Goal: Task Accomplishment & Management: Complete application form

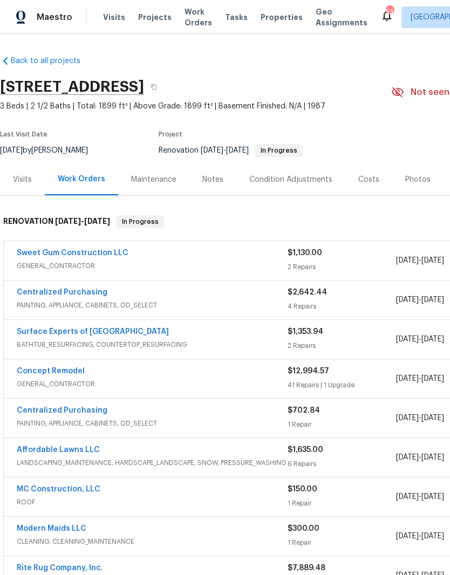
click at [70, 251] on link "Sweet Gum Construction LLC" at bounding box center [73, 253] width 112 height 8
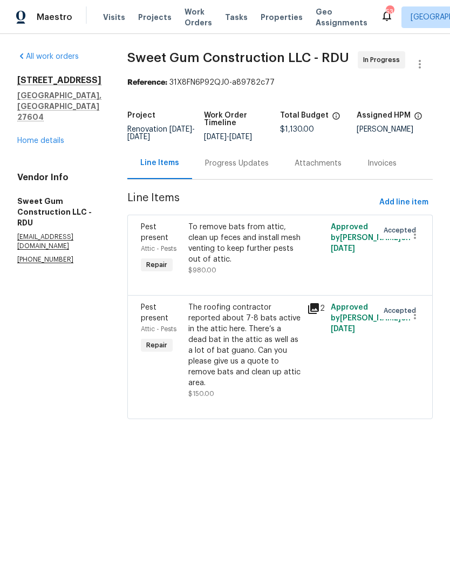
click at [241, 169] on div "Progress Updates" at bounding box center [237, 163] width 64 height 11
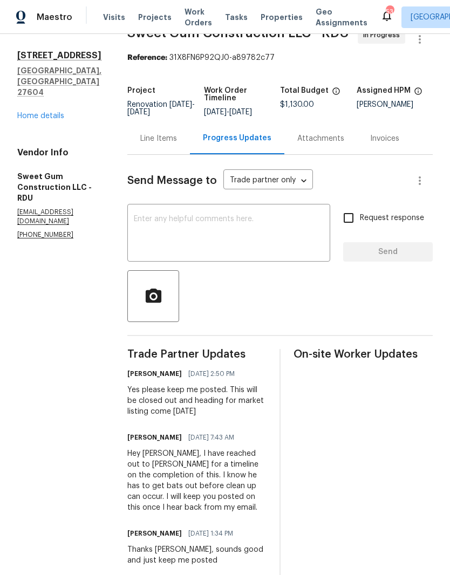
scroll to position [19, 0]
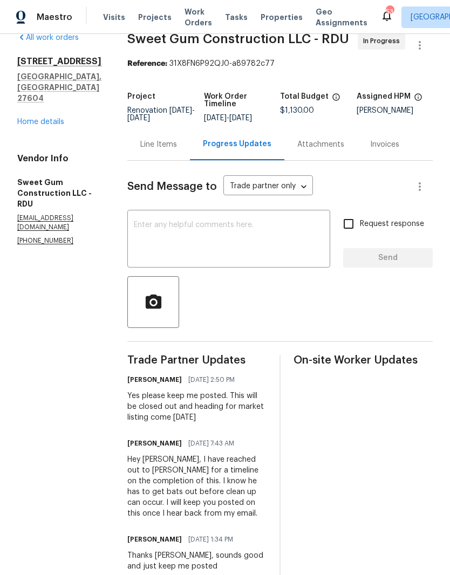
click at [179, 248] on textarea at bounding box center [229, 240] width 190 height 38
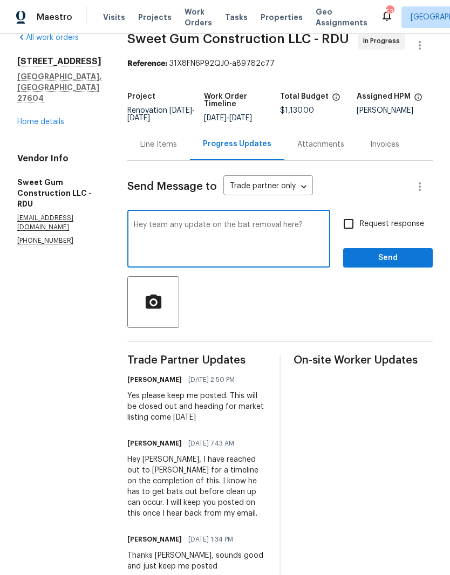
type textarea "Hey team any update on the bat removal here?"
click at [358, 235] on input "Request response" at bounding box center [348, 224] width 23 height 23
checkbox input "true"
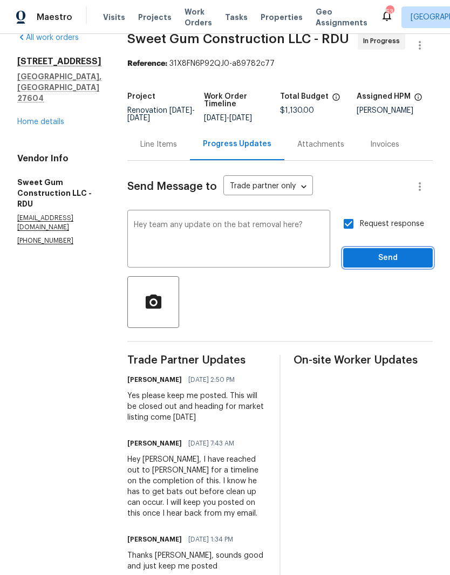
click at [383, 265] on span "Send" at bounding box center [388, 258] width 72 height 13
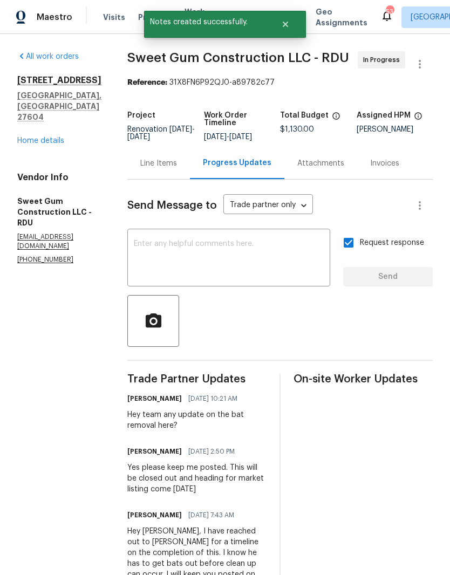
click at [35, 137] on link "Home details" at bounding box center [40, 141] width 47 height 8
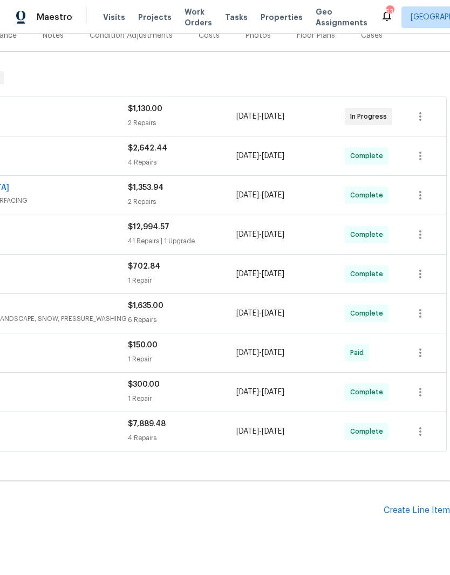
scroll to position [144, 160]
click at [426, 507] on div "Create Line Item" at bounding box center [417, 511] width 66 height 10
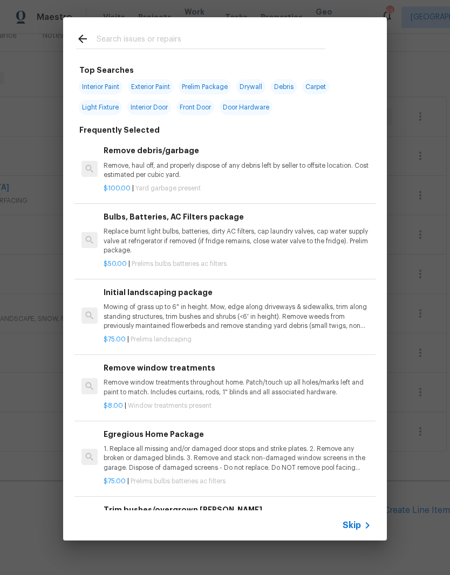
click at [211, 43] on input "text" at bounding box center [211, 40] width 229 height 16
type input "Resu"
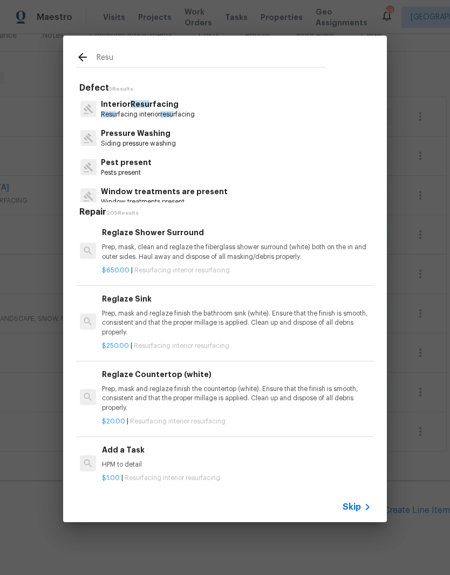
scroll to position [0, 2]
click at [247, 260] on p "Prep, mask, clean and reglaze the fiberglass shower surround (white) both on th…" at bounding box center [236, 252] width 268 height 18
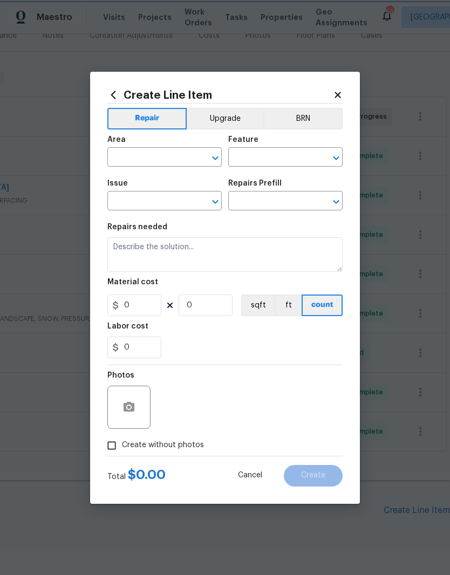
type input "Interior Resurfacing"
type textarea "Prep, mask, clean and reglaze the fiberglass shower surround (white) both on th…"
type input "1"
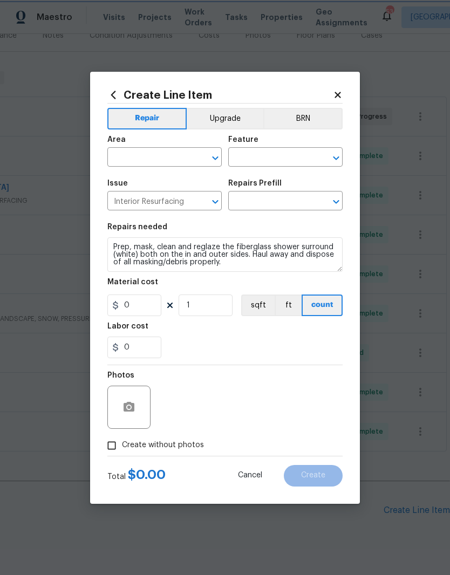
type input "Reglaze Shower Surround $650.00"
type input "650"
click at [166, 155] on input "text" at bounding box center [149, 158] width 84 height 17
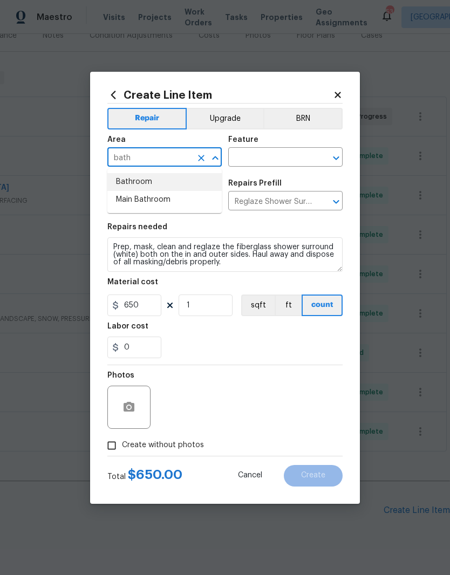
click at [118, 179] on li "Bathroom" at bounding box center [164, 182] width 114 height 18
type input "Bathroom"
click at [272, 157] on input "text" at bounding box center [270, 158] width 84 height 17
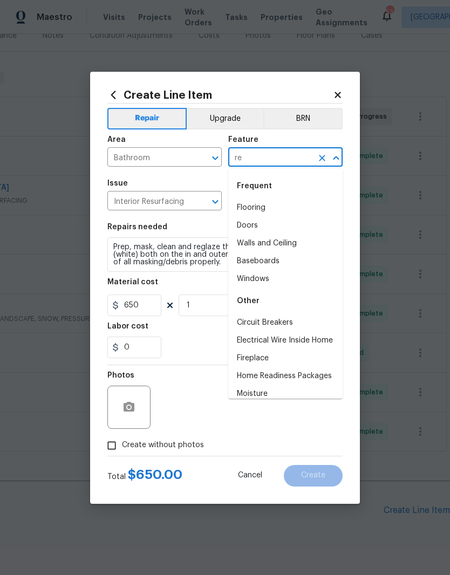
type input "r"
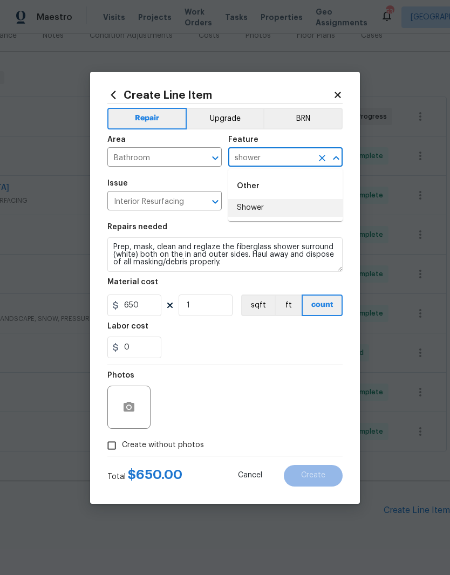
click at [257, 206] on li "Shower" at bounding box center [285, 208] width 114 height 18
type input "Shower"
click at [257, 206] on input "Reglaze Shower Surround $650.00" at bounding box center [270, 202] width 84 height 17
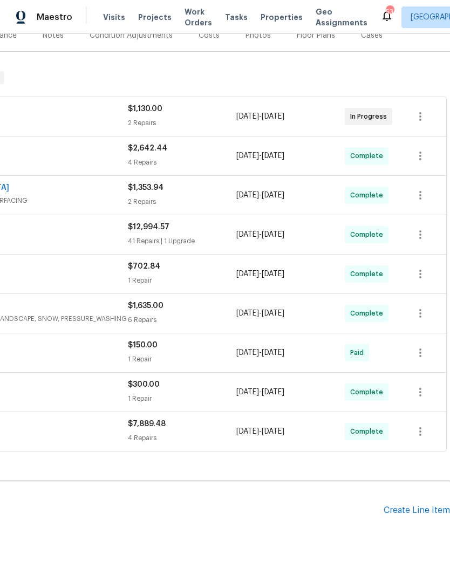
click at [413, 510] on div "Create Line Item" at bounding box center [417, 511] width 66 height 10
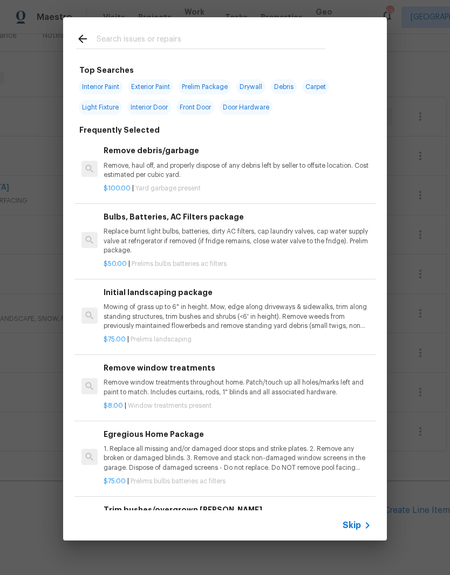
click at [231, 37] on input "text" at bounding box center [211, 40] width 229 height 16
type input "Reg"
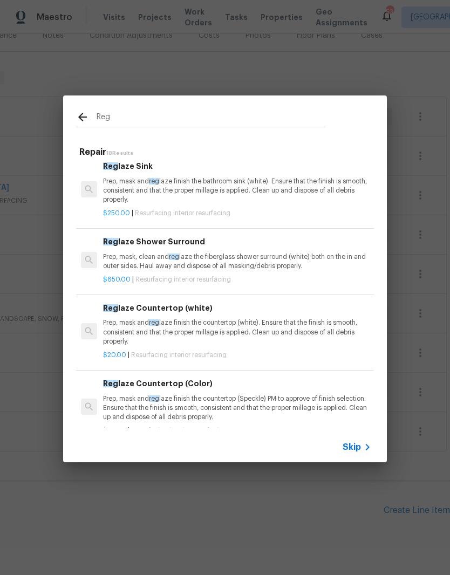
scroll to position [74, 1]
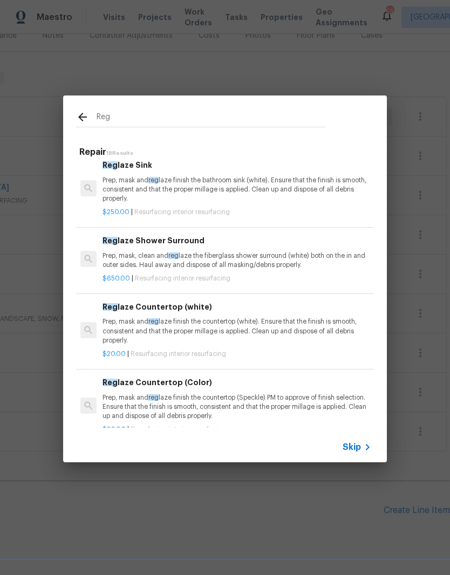
click at [216, 254] on p "Prep, mask, clean and reg laze the fiberglass shower surround (white) both on t…" at bounding box center [237, 261] width 268 height 18
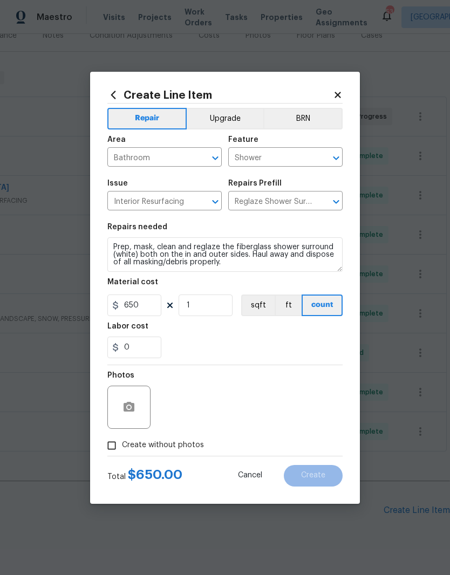
click at [238, 286] on div "Material cost" at bounding box center [224, 286] width 235 height 14
click at [132, 411] on icon "button" at bounding box center [129, 407] width 11 height 10
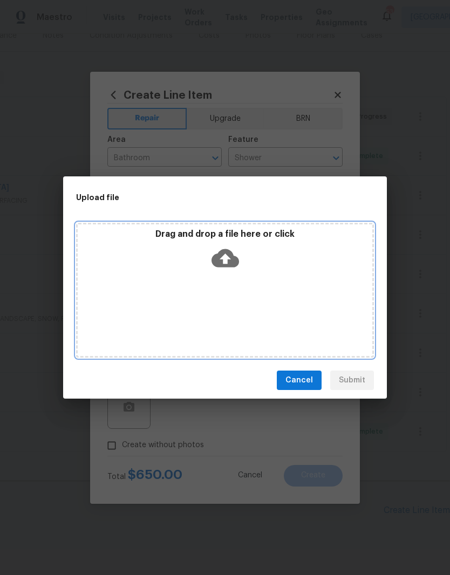
click at [293, 273] on div "Drag and drop a file here or click" at bounding box center [225, 252] width 295 height 46
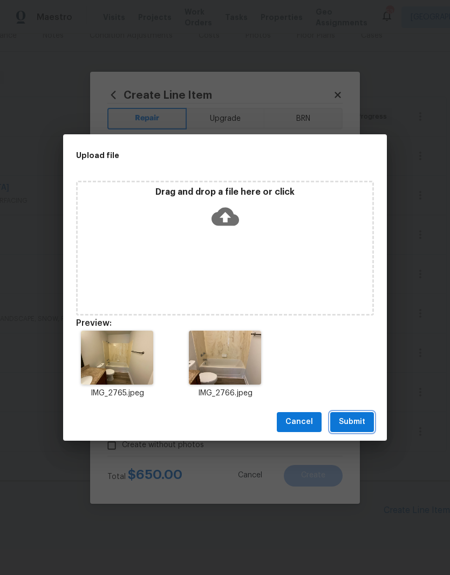
click at [362, 421] on span "Submit" at bounding box center [352, 422] width 26 height 13
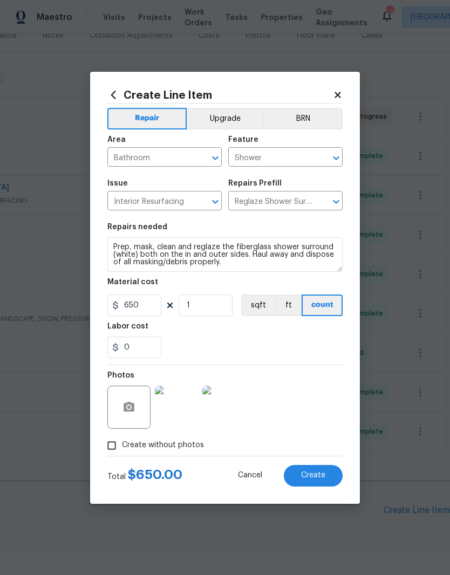
click at [314, 480] on span "Create" at bounding box center [313, 476] width 24 height 8
type input "0"
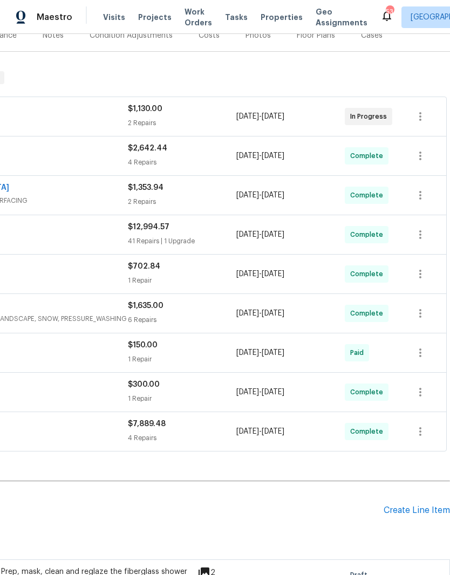
click at [417, 506] on div "Create Line Item" at bounding box center [417, 511] width 66 height 10
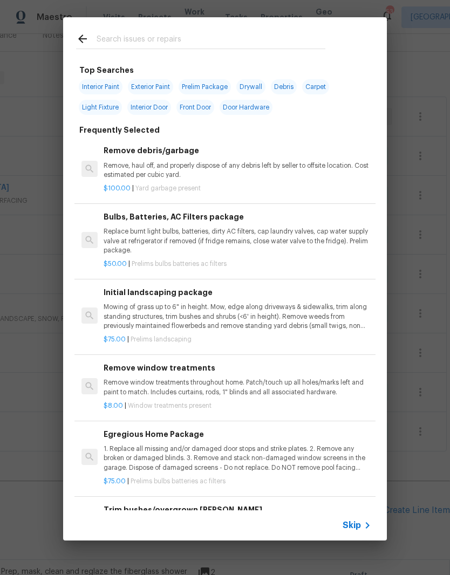
click at [420, 543] on div "Top Searches Interior Paint Exterior Paint Prelim Package Drywall Debris Carpet…" at bounding box center [225, 279] width 450 height 558
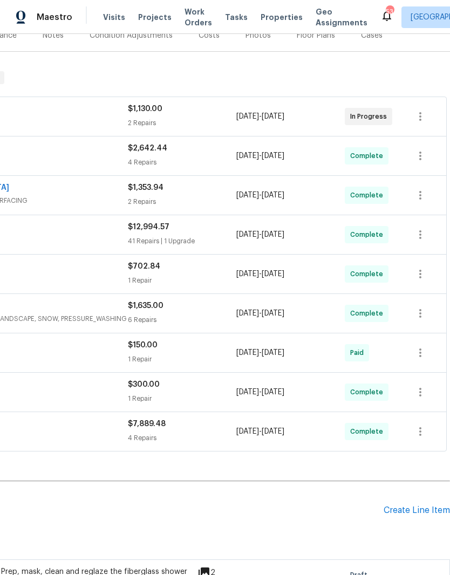
click at [401, 514] on div "Create Line Item" at bounding box center [417, 511] width 66 height 10
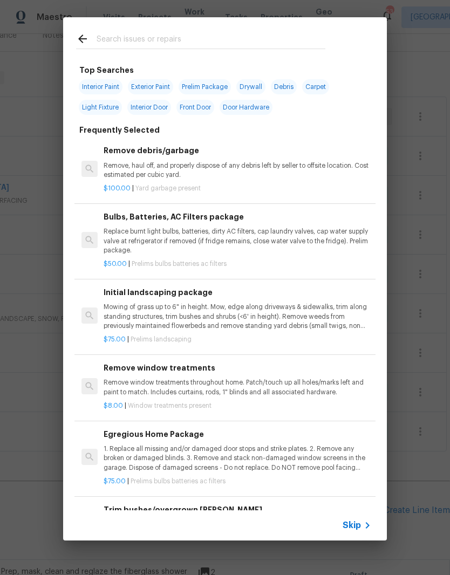
click at [201, 33] on input "text" at bounding box center [211, 40] width 229 height 16
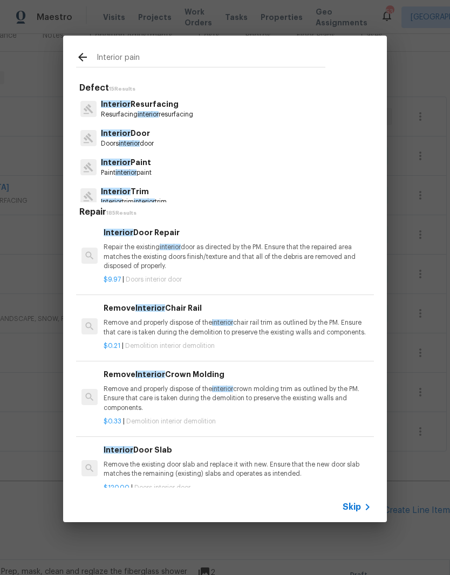
type input "Interior paint"
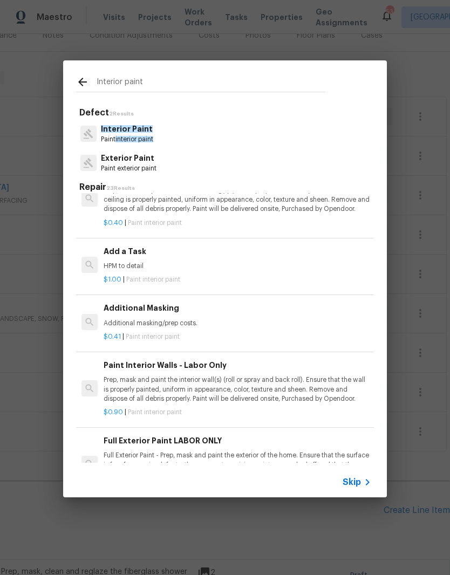
scroll to position [449, 0]
click at [245, 262] on p "HPM to detail" at bounding box center [238, 266] width 268 height 9
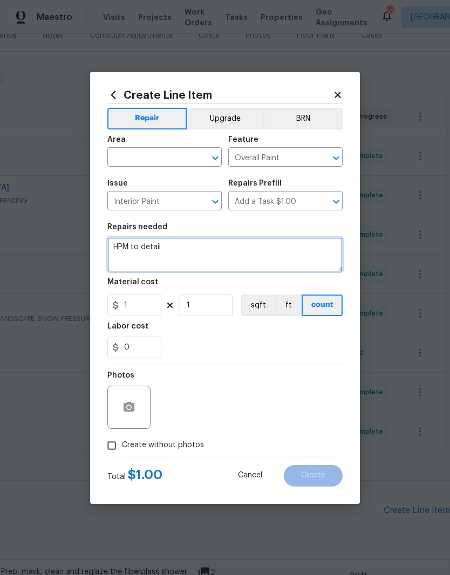
click at [242, 264] on textarea "HPM to detail" at bounding box center [224, 255] width 235 height 35
type textarea "H"
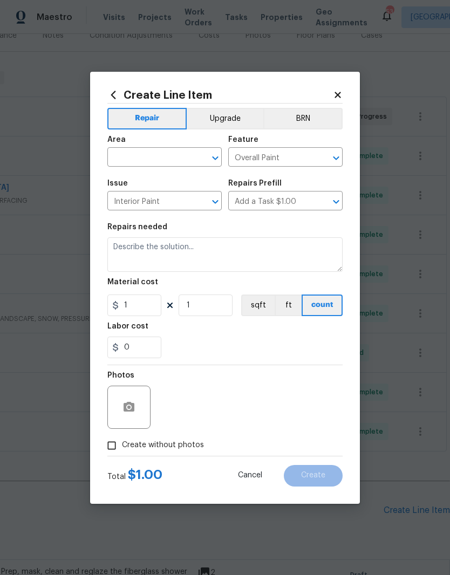
click at [178, 161] on input "text" at bounding box center [149, 158] width 84 height 17
type input "kitchen"
click at [126, 219] on section "Repairs needed Material cost 1 1 sqft ft count Labor cost 0" at bounding box center [224, 291] width 235 height 148
click at [128, 408] on circle "button" at bounding box center [128, 406] width 3 height 3
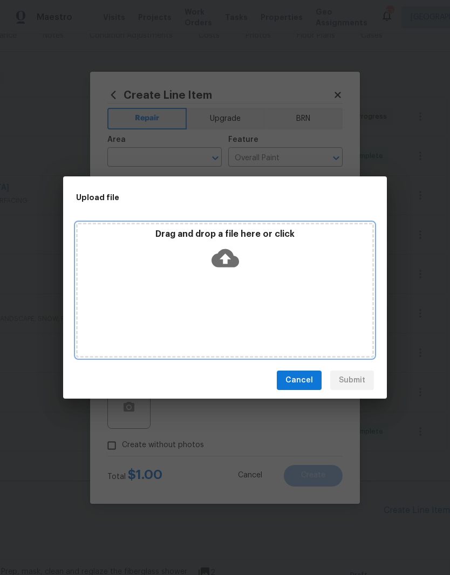
click at [314, 264] on div "Drag and drop a file here or click" at bounding box center [225, 252] width 295 height 46
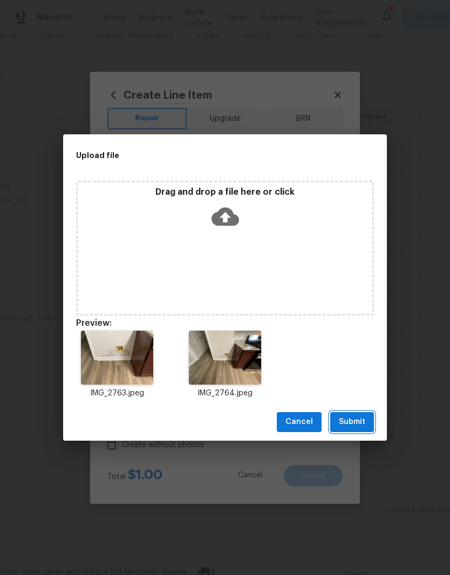
click at [357, 426] on span "Submit" at bounding box center [352, 422] width 26 height 13
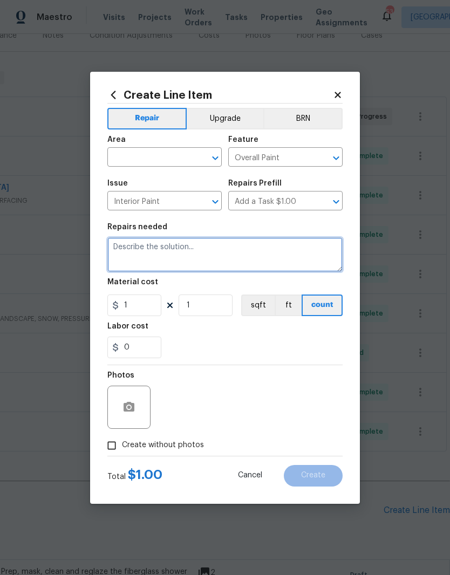
click at [181, 252] on textarea at bounding box center [224, 255] width 235 height 35
click at [162, 157] on input "text" at bounding box center [149, 158] width 84 height 17
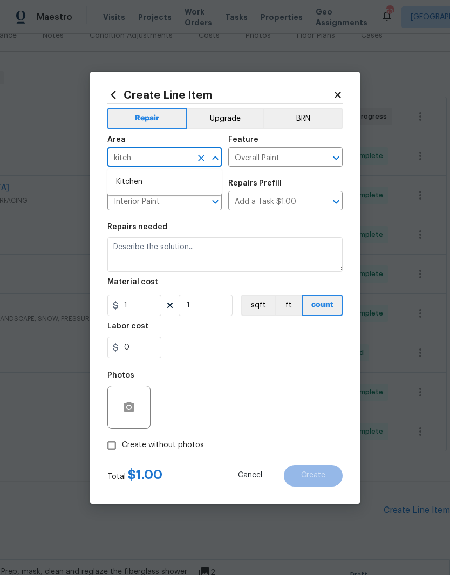
click at [130, 181] on li "Kitchen" at bounding box center [164, 182] width 114 height 18
type input "Kitchen"
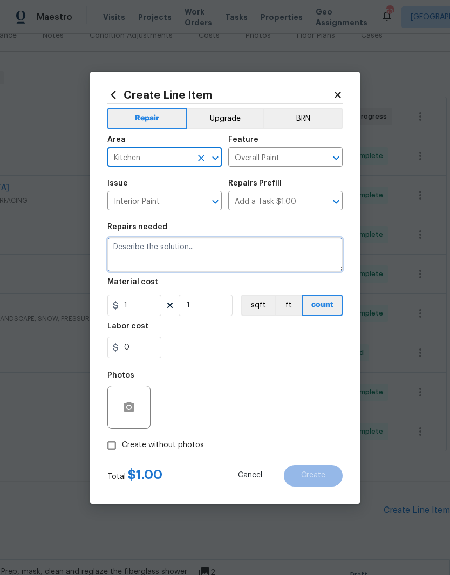
click at [192, 250] on textarea at bounding box center [224, 255] width 235 height 35
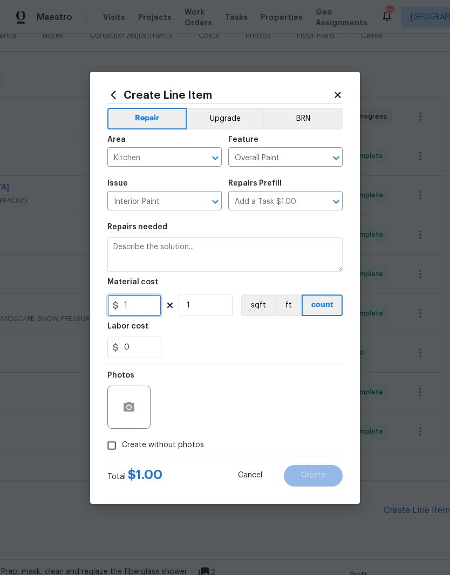
click at [146, 313] on input "1" at bounding box center [134, 306] width 54 height 22
type input "150"
click at [263, 316] on button "sqft" at bounding box center [257, 306] width 33 height 22
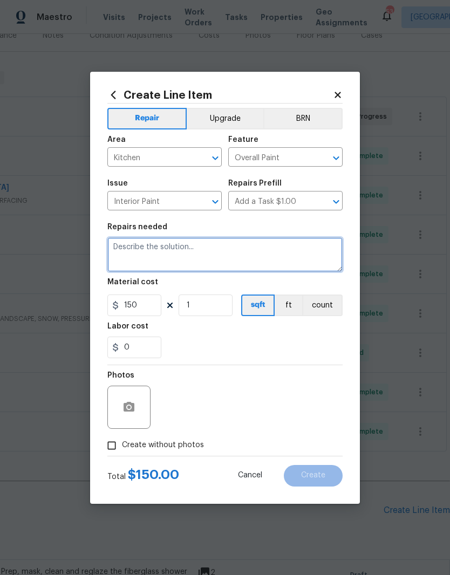
click at [152, 263] on textarea at bounding box center [224, 255] width 235 height 35
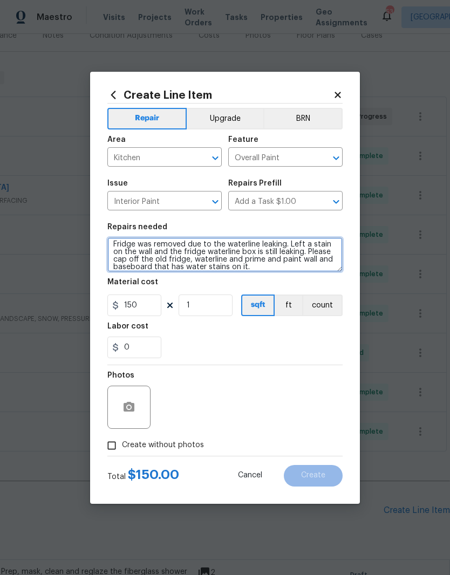
scroll to position [3, 0]
type textarea "Fridge was removed due to the waterline leaking. Left a stain on the wall and t…"
click at [272, 344] on div "0" at bounding box center [224, 348] width 235 height 22
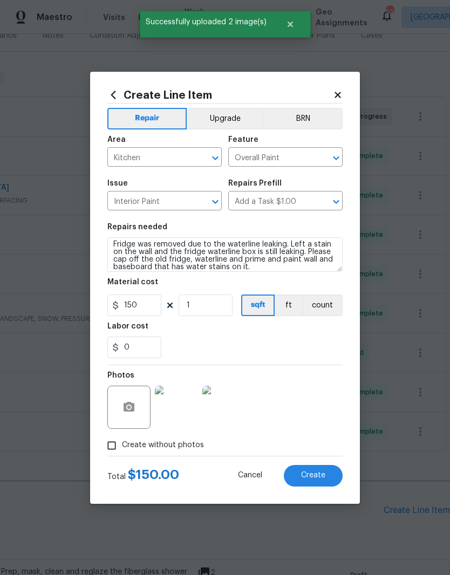
click at [313, 484] on button "Create" at bounding box center [313, 476] width 59 height 22
type input "0"
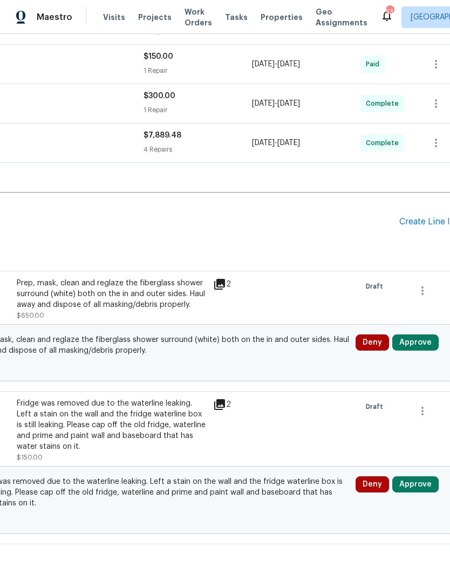
scroll to position [432, 144]
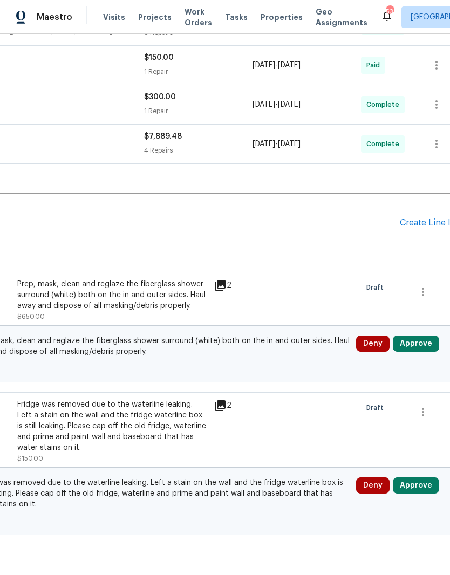
click at [416, 347] on button "Approve" at bounding box center [416, 344] width 46 height 16
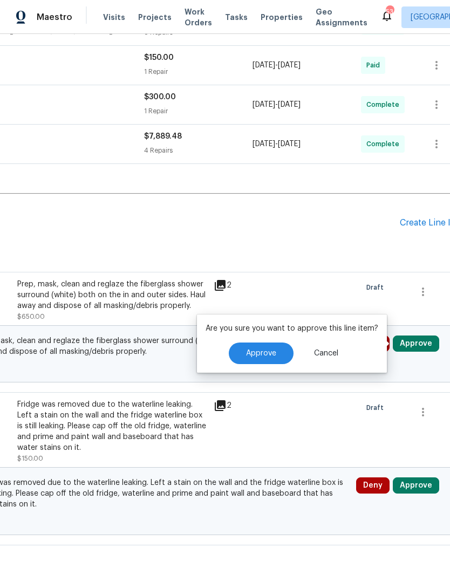
click at [272, 352] on span "Approve" at bounding box center [261, 354] width 30 height 8
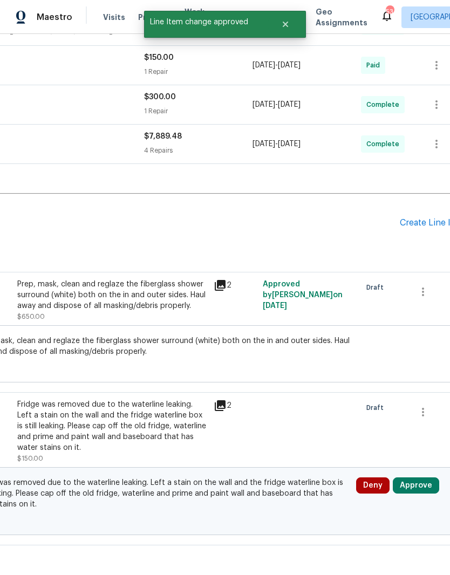
click at [429, 490] on button "Approve" at bounding box center [416, 486] width 46 height 16
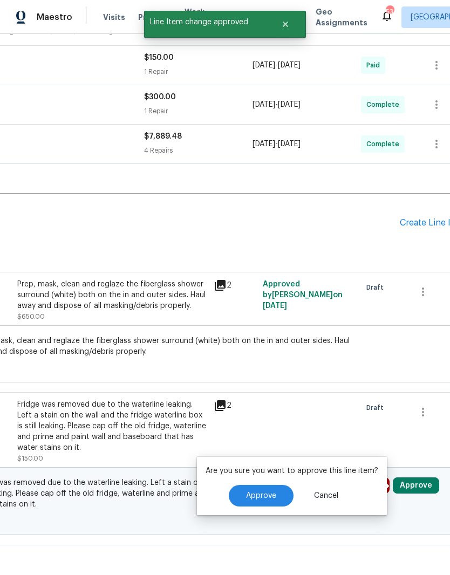
click at [262, 497] on span "Approve" at bounding box center [261, 496] width 30 height 8
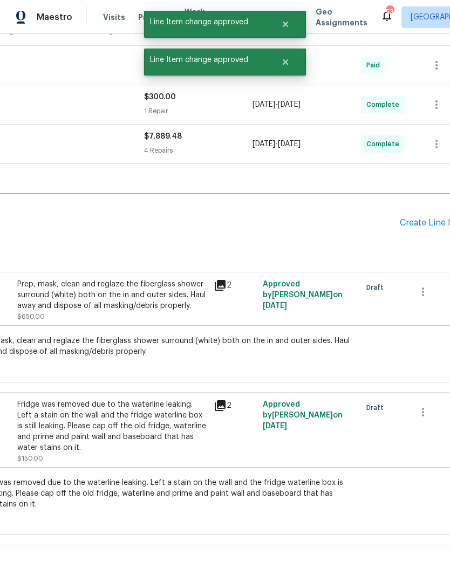
click at [425, 220] on div "Create Line Item" at bounding box center [433, 223] width 66 height 10
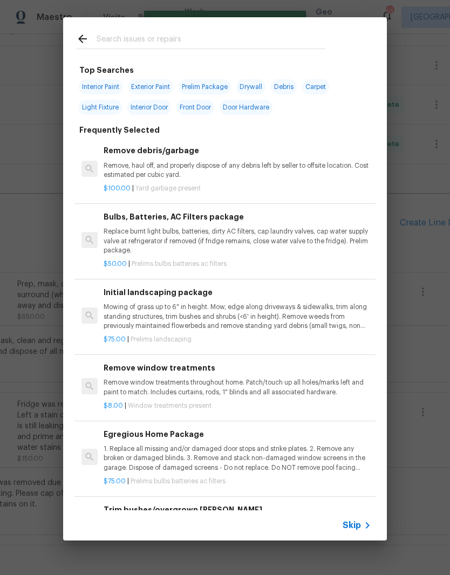
click at [187, 28] on div at bounding box center [200, 38] width 275 height 43
click at [111, 37] on input "text" at bounding box center [211, 40] width 229 height 16
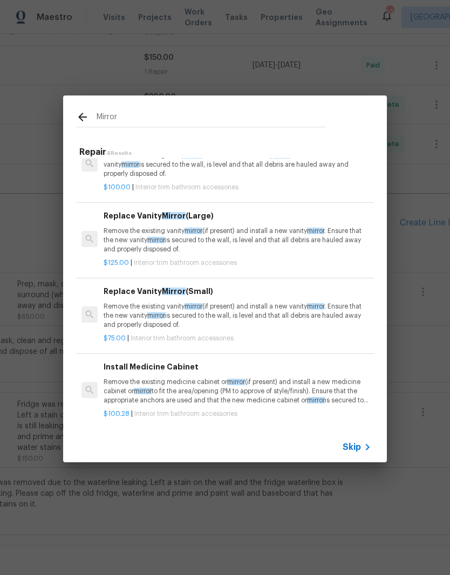
scroll to position [32, 0]
type input "M"
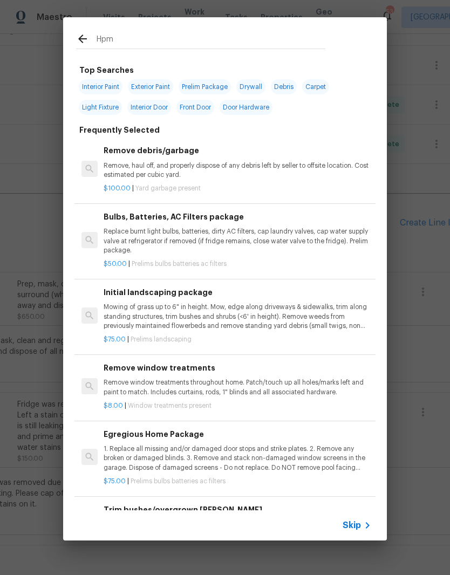
type input "Hpm"
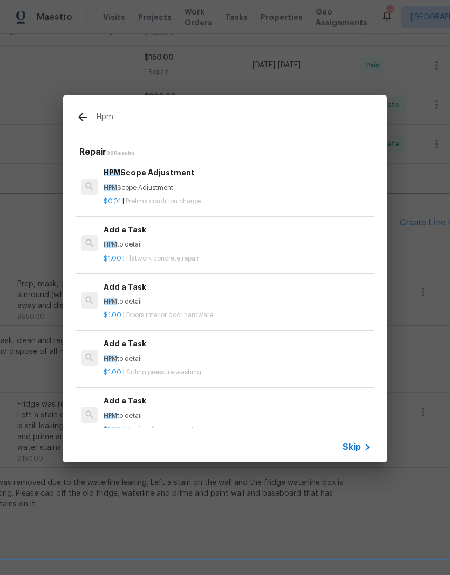
click at [166, 202] on span "Prelims condition charge" at bounding box center [163, 201] width 75 height 6
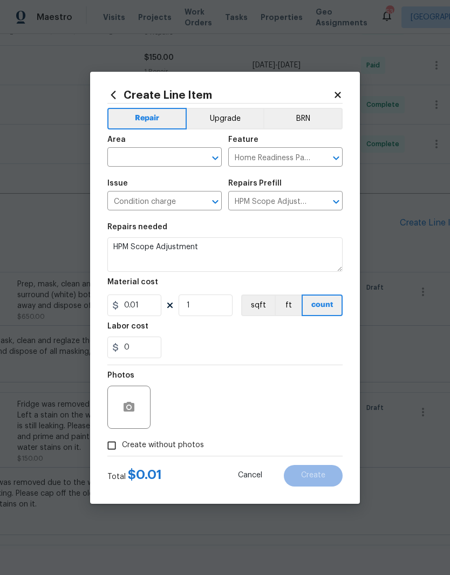
click at [158, 154] on input "text" at bounding box center [149, 158] width 84 height 17
type input "bathr"
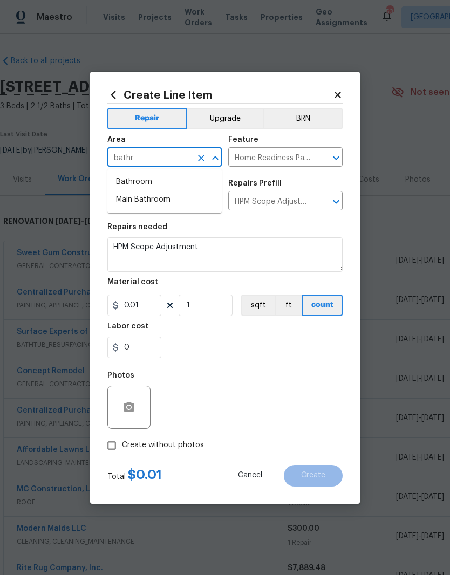
scroll to position [432, 144]
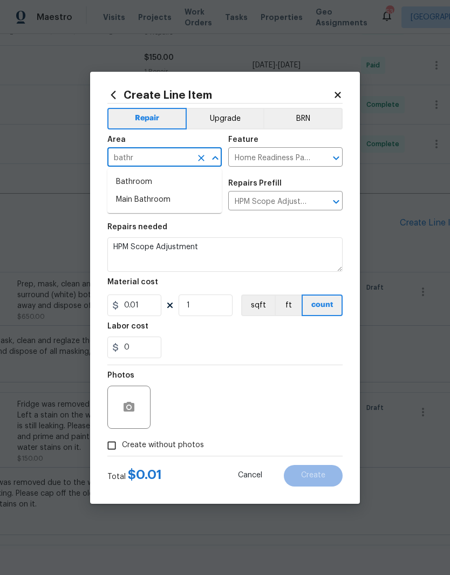
type input "bathr"
click at [139, 215] on span "Issue Condition charge ​" at bounding box center [164, 195] width 114 height 44
click at [144, 156] on input "text" at bounding box center [149, 158] width 84 height 17
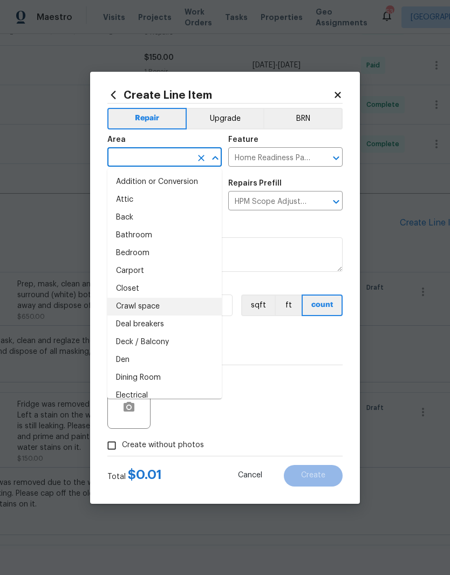
click at [174, 300] on li "Crawl space" at bounding box center [164, 307] width 114 height 18
type input "Crawl space"
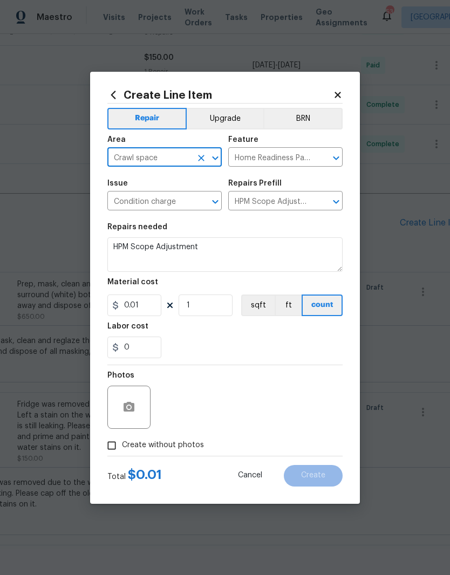
click at [201, 158] on icon "Clear" at bounding box center [201, 158] width 6 height 6
click at [177, 153] on input "text" at bounding box center [149, 158] width 84 height 17
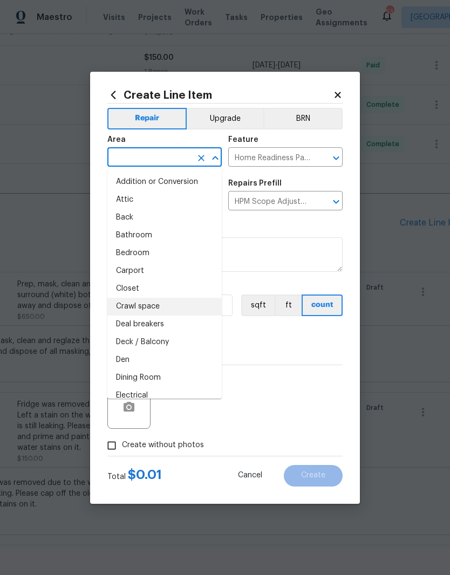
click at [148, 235] on li "Bathroom" at bounding box center [164, 236] width 114 height 18
type input "Bathroom"
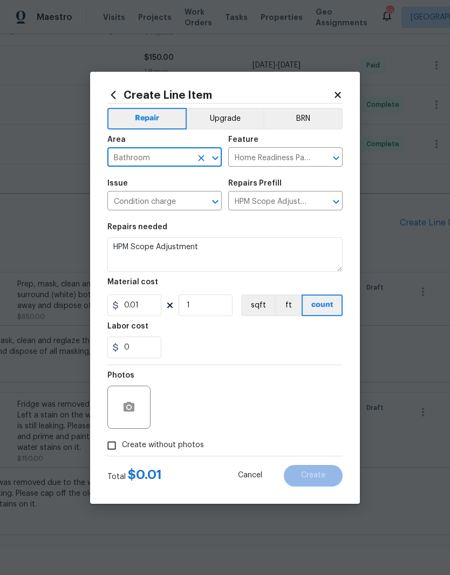
click at [327, 160] on icon "Clear" at bounding box center [322, 158] width 11 height 11
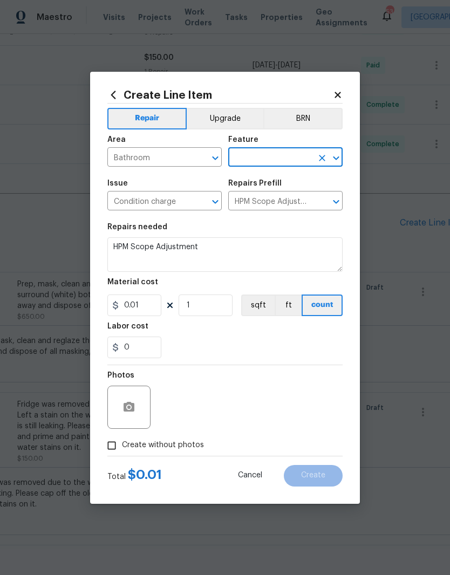
click at [280, 160] on input "text" at bounding box center [270, 158] width 84 height 17
type input "m"
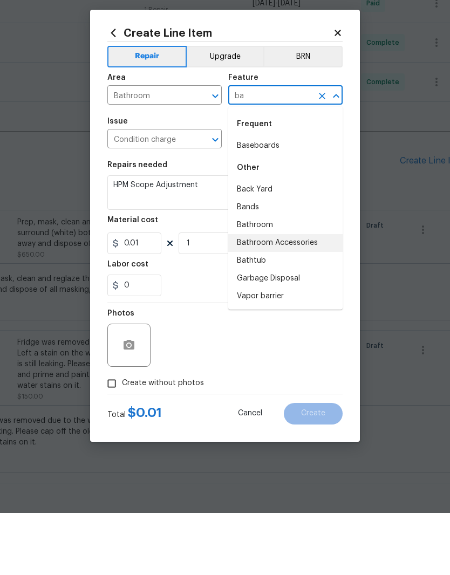
click at [304, 296] on li "Bathroom Accessories" at bounding box center [285, 305] width 114 height 18
type input "Bathroom Accessories"
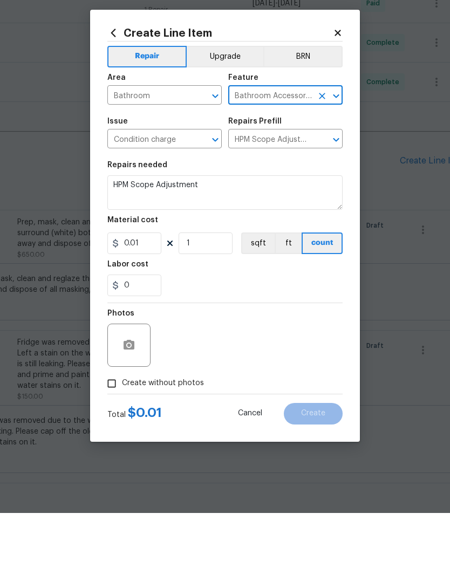
click at [200, 194] on button "Clear" at bounding box center [201, 201] width 15 height 15
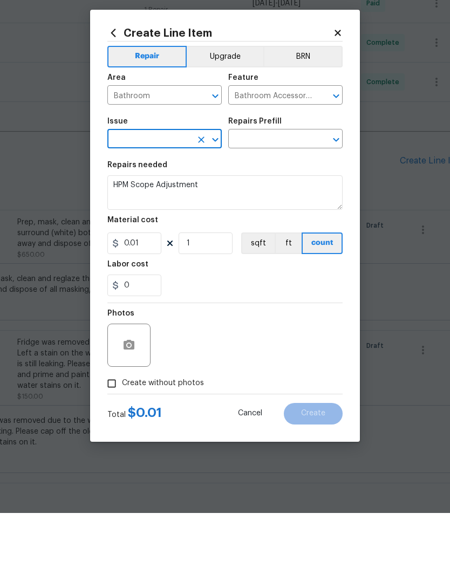
click at [183, 194] on input "text" at bounding box center [149, 202] width 84 height 17
type input "m"
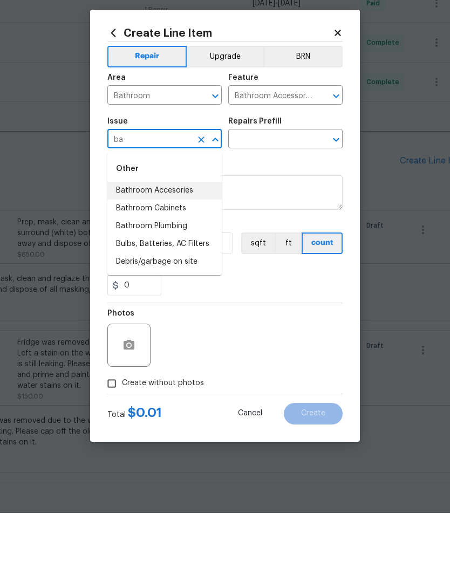
click at [178, 244] on li "Bathroom Accesories" at bounding box center [164, 253] width 114 height 18
type input "Bathroom Accesories"
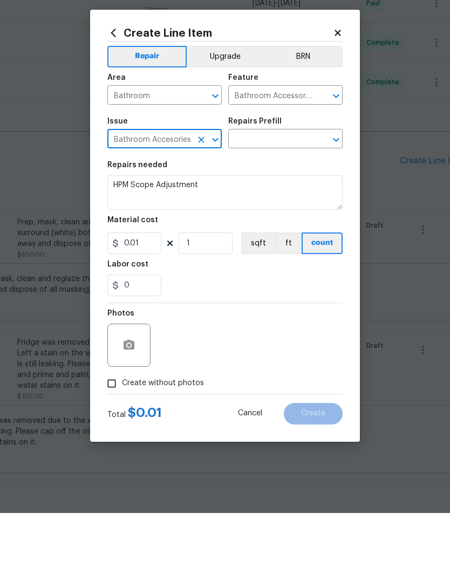
click at [275, 194] on input "text" at bounding box center [270, 202] width 84 height 17
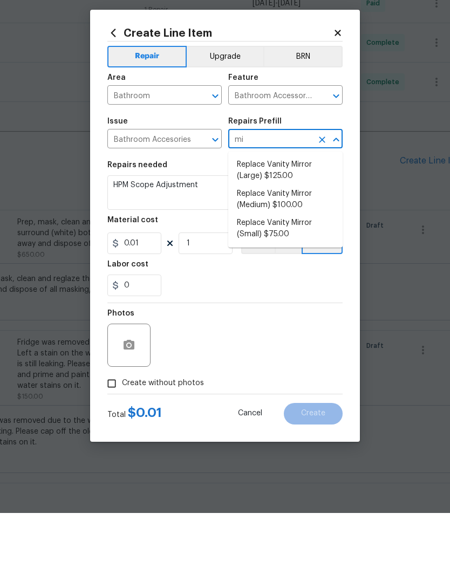
type input "m"
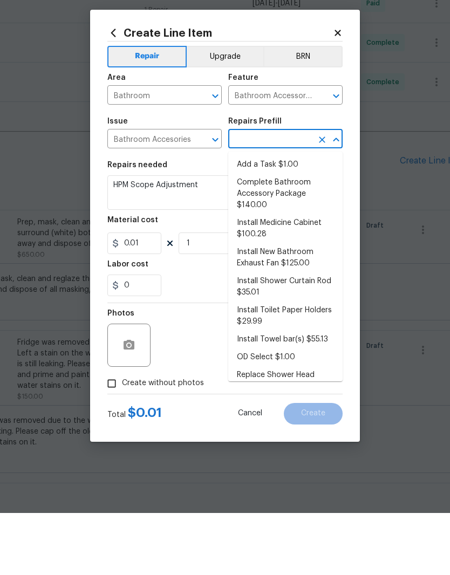
click at [275, 218] on li "Add a Task $1.00" at bounding box center [285, 227] width 114 height 18
type input "Add a Task $1.00"
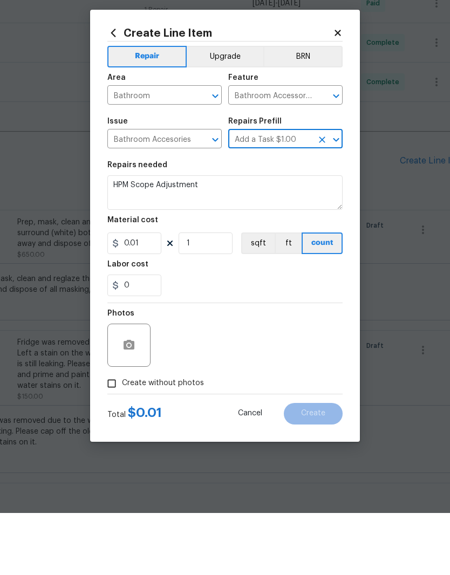
type input "Interior Trim"
type input "Add a Task $1.00"
type input "1"
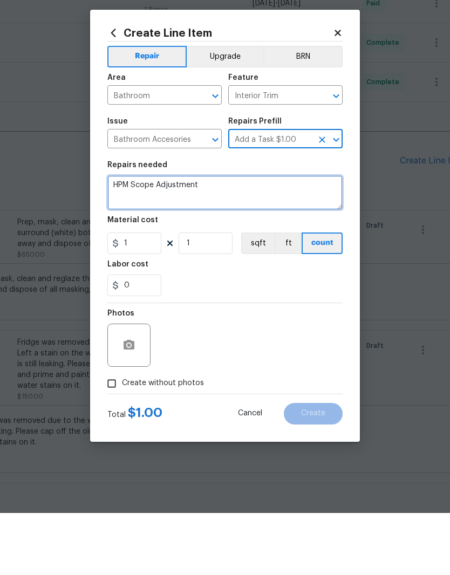
click at [232, 238] on textarea "HPM to detail" at bounding box center [224, 255] width 235 height 35
type textarea "H"
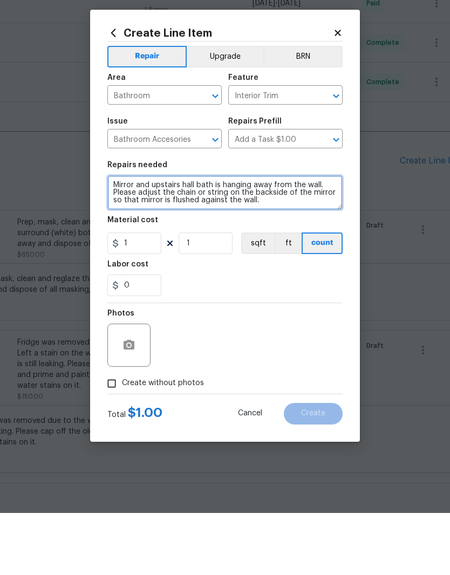
type textarea "Mirror and upstairs hall bath is hanging away from the wall. Please adjust the …"
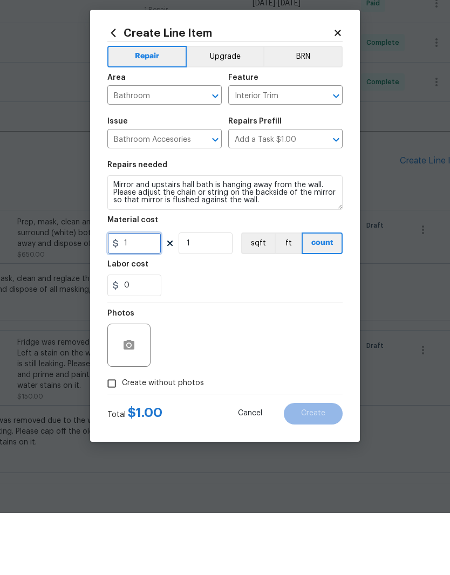
click at [147, 295] on input "1" at bounding box center [134, 306] width 54 height 22
type input "10"
click at [233, 337] on div "0" at bounding box center [224, 348] width 235 height 22
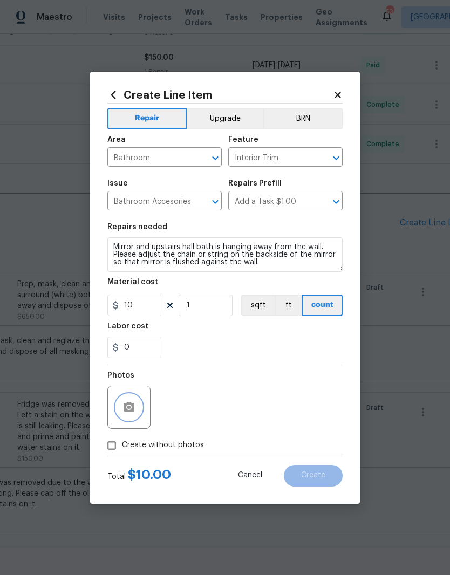
click at [134, 407] on icon "button" at bounding box center [129, 407] width 11 height 10
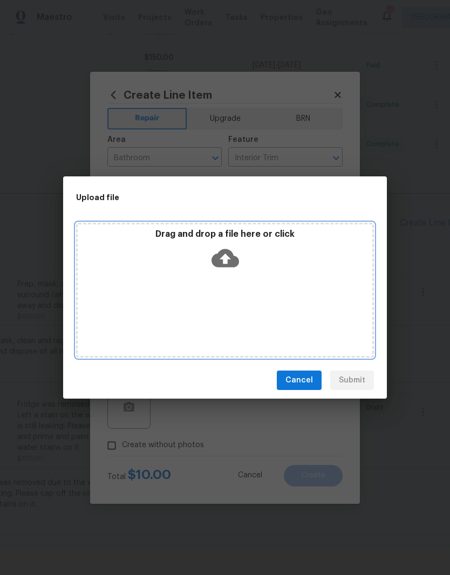
click at [255, 274] on div "Drag and drop a file here or click" at bounding box center [225, 252] width 295 height 46
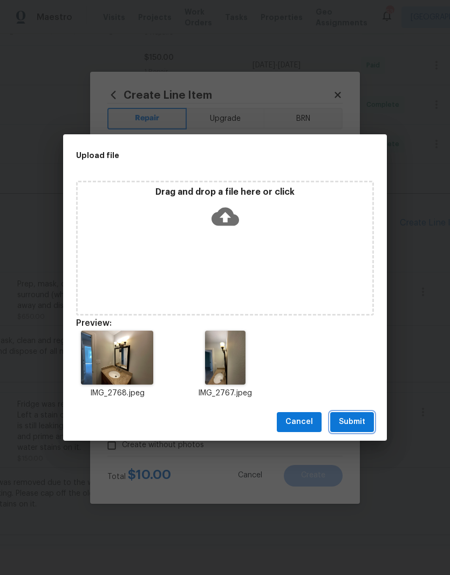
click at [357, 424] on span "Submit" at bounding box center [352, 422] width 26 height 13
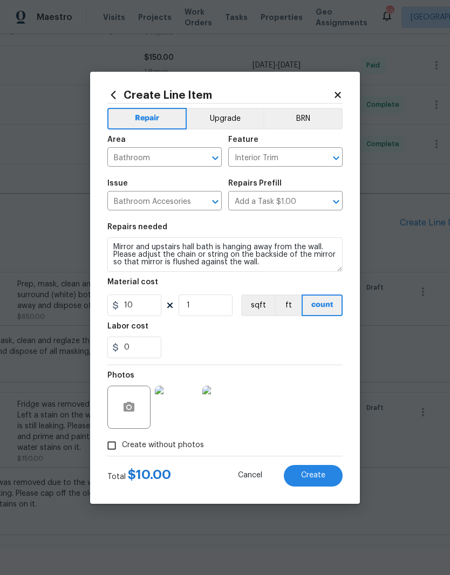
click at [317, 477] on span "Create" at bounding box center [313, 476] width 24 height 8
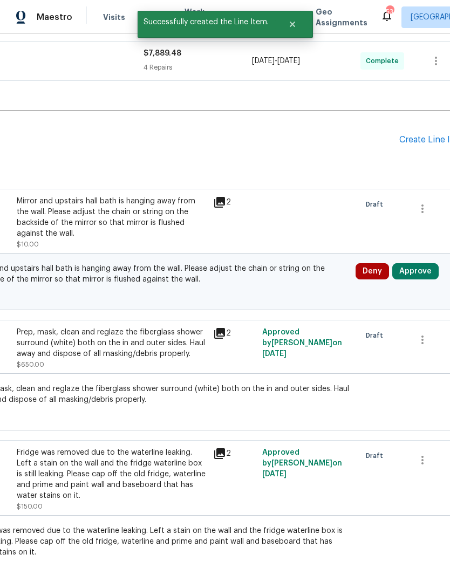
scroll to position [512, 144]
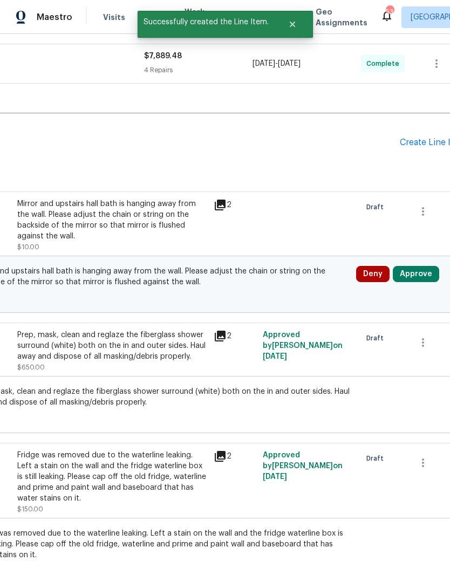
click at [423, 266] on button "Approve" at bounding box center [416, 274] width 46 height 16
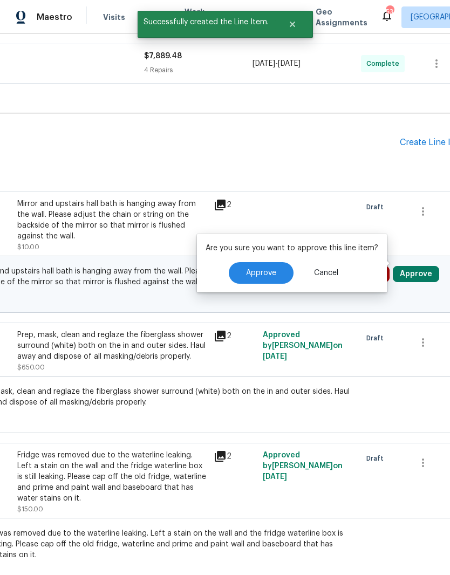
click at [269, 269] on span "Approve" at bounding box center [261, 273] width 30 height 8
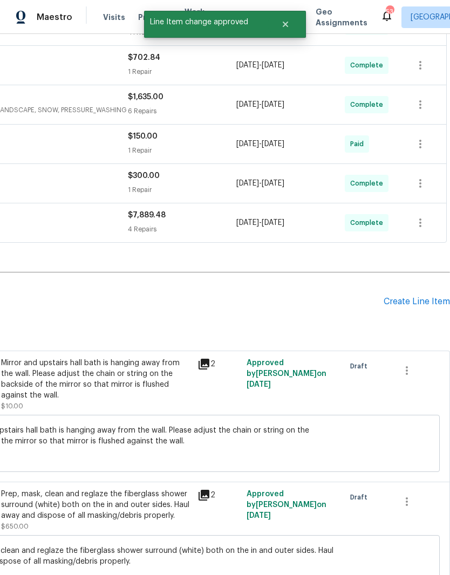
scroll to position [351, 160]
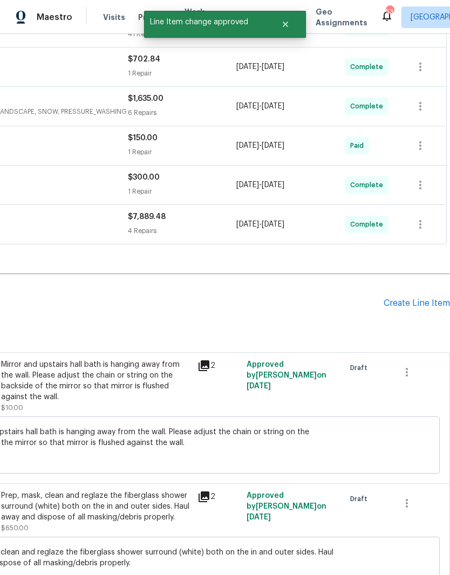
click at [416, 299] on div "Create Line Item" at bounding box center [417, 304] width 66 height 10
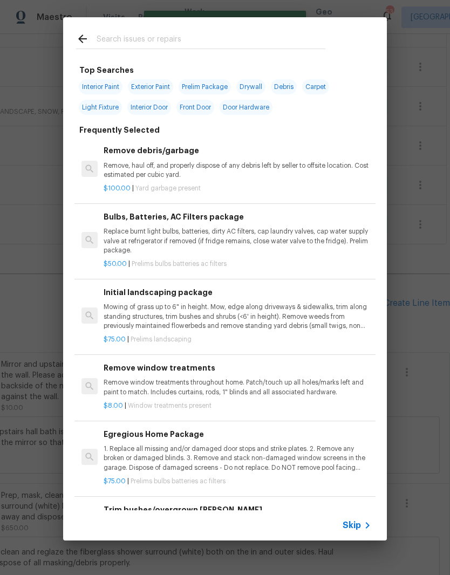
click at [190, 33] on input "text" at bounding box center [211, 40] width 229 height 16
type input "Pest"
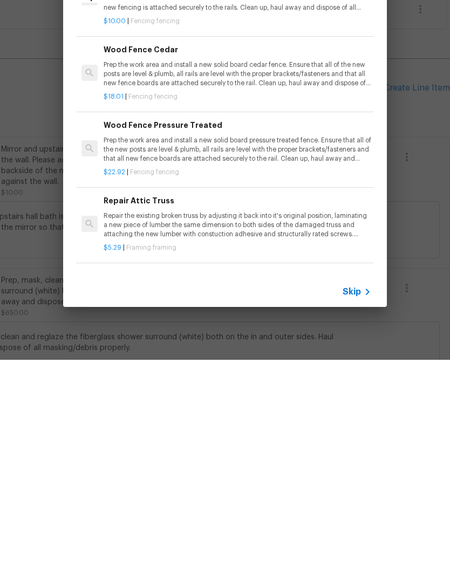
scroll to position [4984, 0]
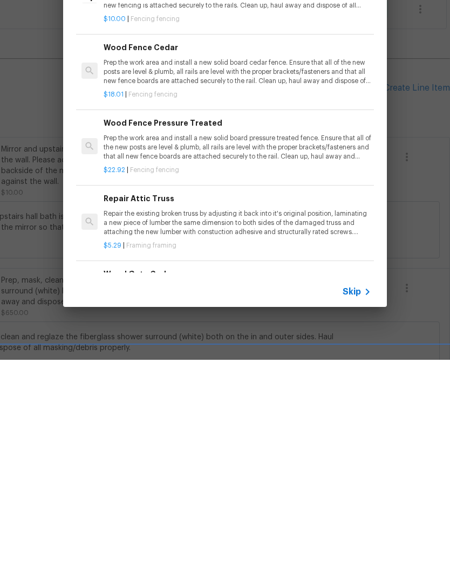
click at [364, 501] on icon at bounding box center [367, 507] width 13 height 13
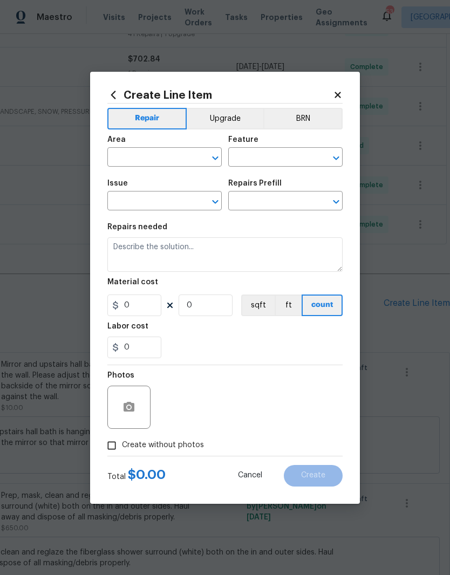
click at [148, 154] on input "text" at bounding box center [149, 158] width 84 height 17
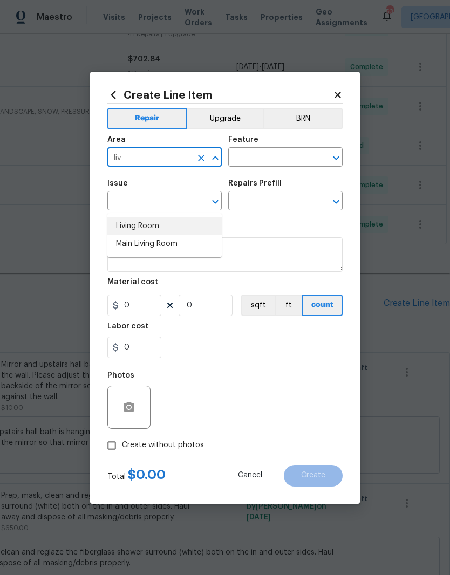
click at [155, 218] on li "Living Room" at bounding box center [164, 227] width 114 height 18
type input "Living Room"
click at [274, 160] on input "text" at bounding box center [270, 158] width 84 height 17
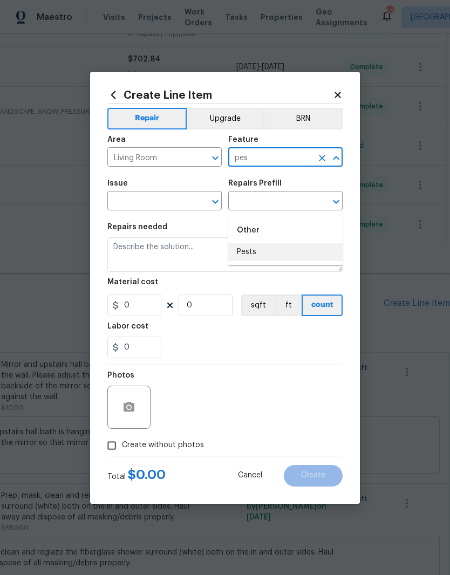
click at [263, 243] on li "Pests" at bounding box center [285, 252] width 114 height 18
type input "Pests"
click at [171, 201] on input "text" at bounding box center [149, 202] width 84 height 17
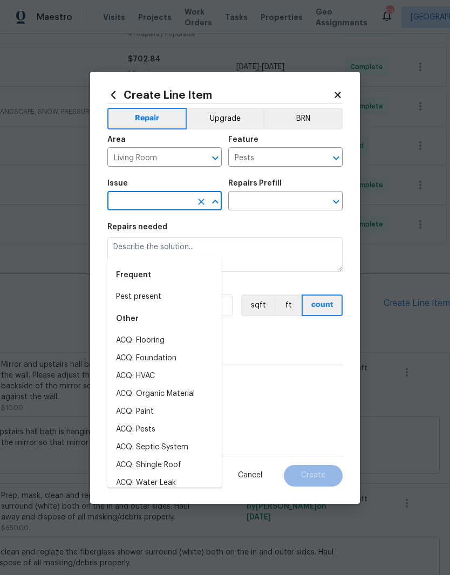
click at [144, 288] on li "Pest present" at bounding box center [164, 297] width 114 height 18
type input "Pest present"
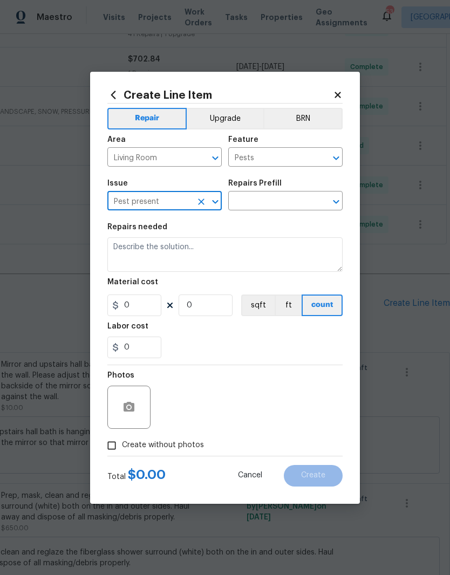
click at [273, 196] on input "text" at bounding box center [270, 202] width 84 height 17
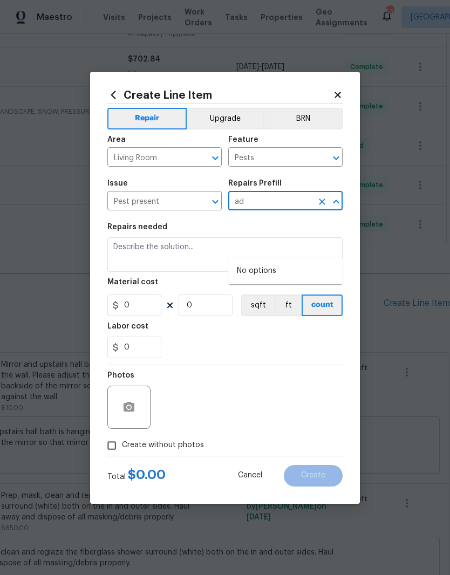
type input "a"
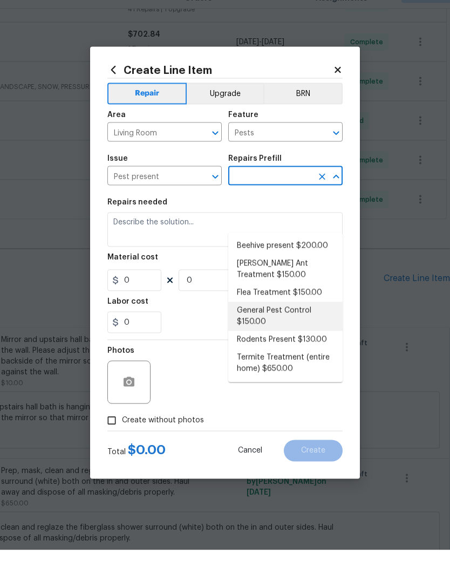
click at [265, 327] on li "General Pest Control $150.00" at bounding box center [285, 341] width 114 height 29
type input "General Pest Control $150.00"
type textarea "General pest treatment for active pest/insect infestation - non termite"
type input "1"
type input "General Pest Control $150.00"
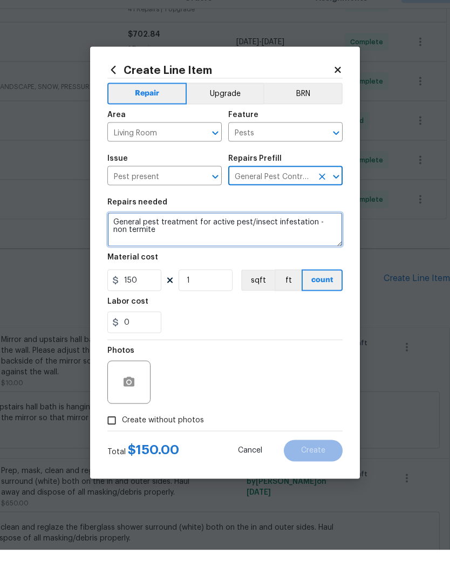
click at [184, 238] on textarea "General pest treatment for active pest/insect infestation - non termite" at bounding box center [224, 255] width 235 height 35
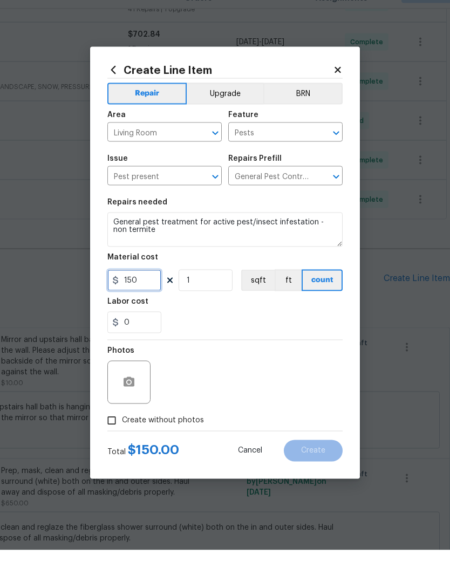
click at [148, 295] on input "150" at bounding box center [134, 306] width 54 height 22
type input "25"
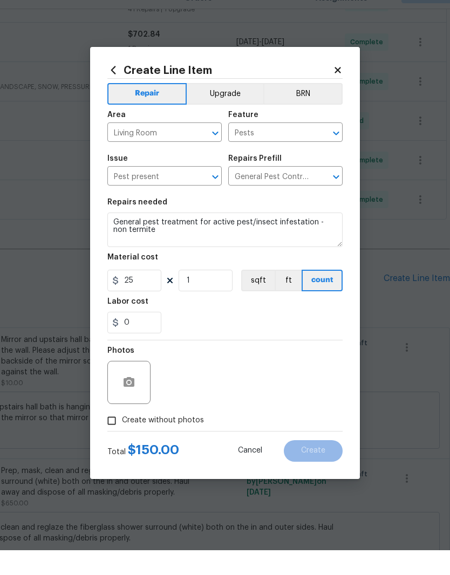
click at [230, 337] on div "0" at bounding box center [224, 348] width 235 height 22
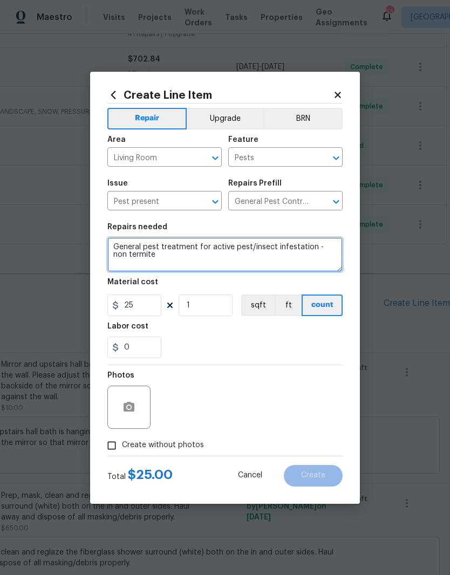
click at [204, 265] on textarea "General pest treatment for active pest/insect infestation - non termite" at bounding box center [224, 255] width 235 height 35
type textarea "General"
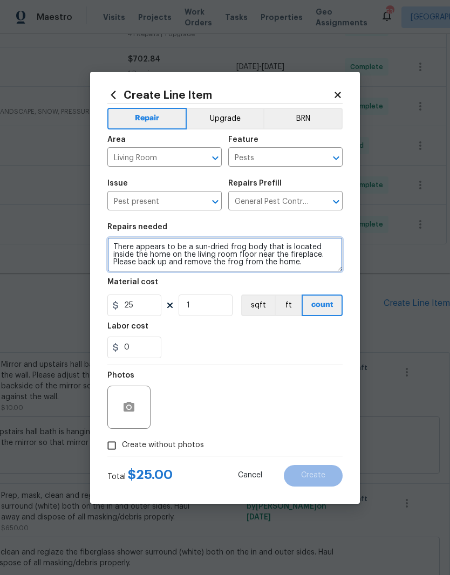
type textarea "There appears to be a sun-dried frog body that is located inside the home on th…"
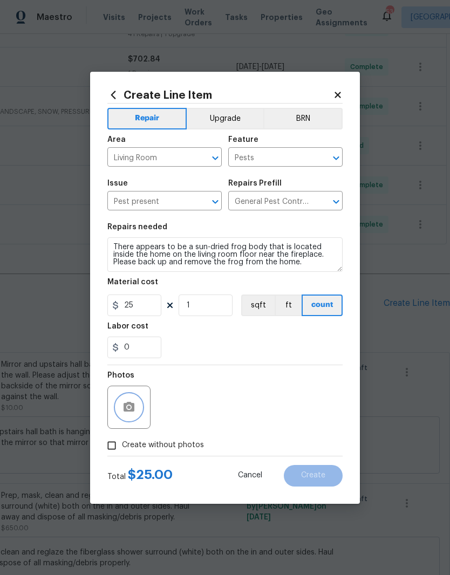
click at [126, 411] on icon "button" at bounding box center [129, 407] width 11 height 10
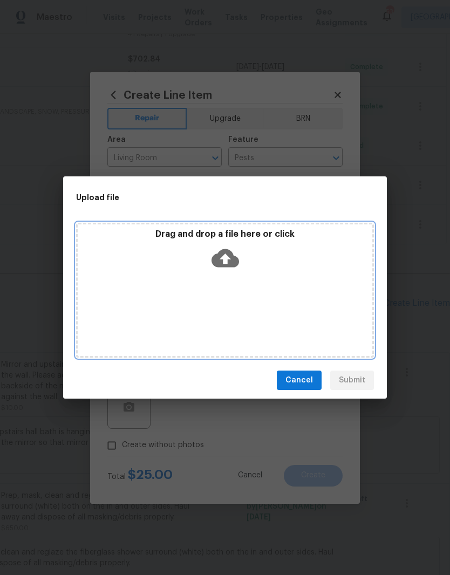
click at [282, 280] on div "Drag and drop a file here or click" at bounding box center [225, 290] width 298 height 135
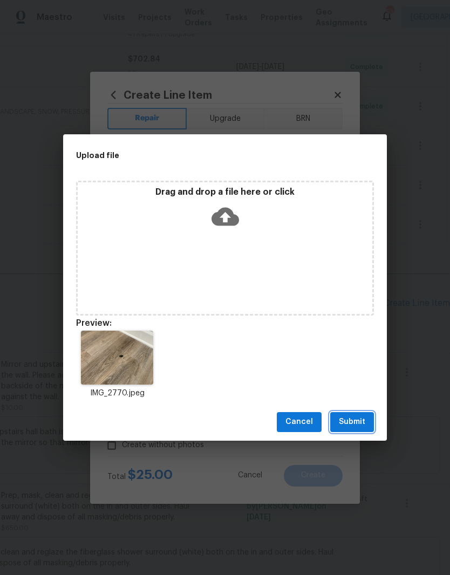
click at [355, 420] on span "Submit" at bounding box center [352, 422] width 26 height 13
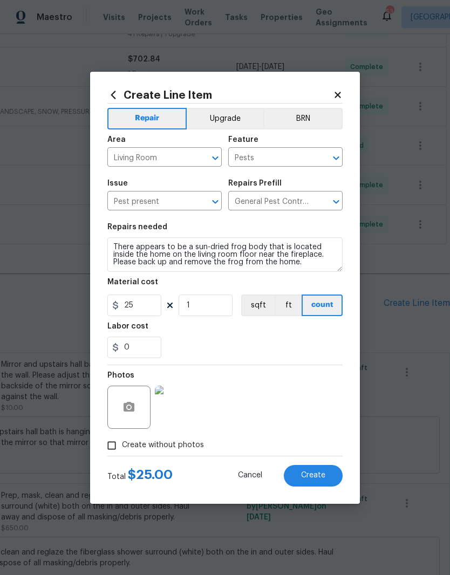
click at [328, 478] on button "Create" at bounding box center [313, 476] width 59 height 22
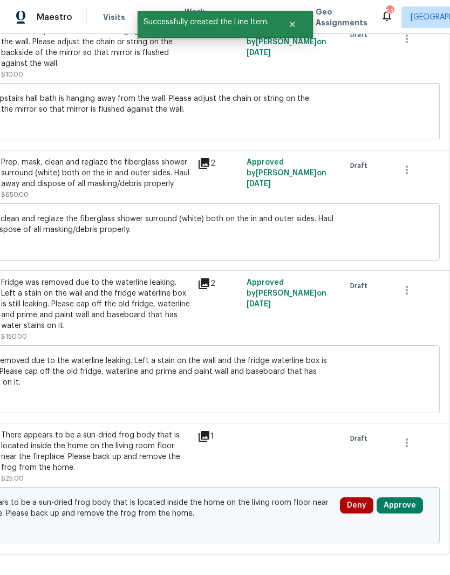
scroll to position [684, 160]
click at [403, 498] on button "Approve" at bounding box center [400, 506] width 46 height 16
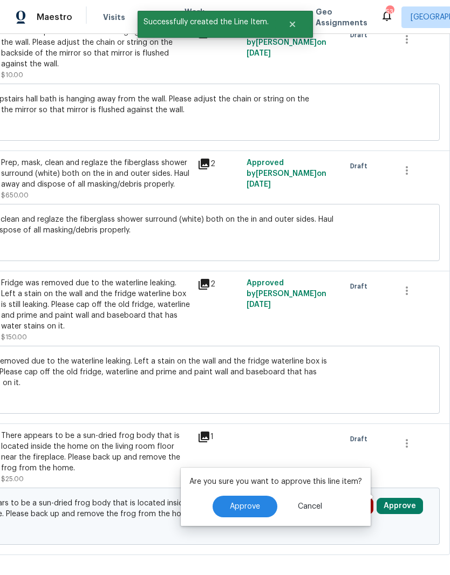
click at [253, 496] on button "Approve" at bounding box center [245, 507] width 65 height 22
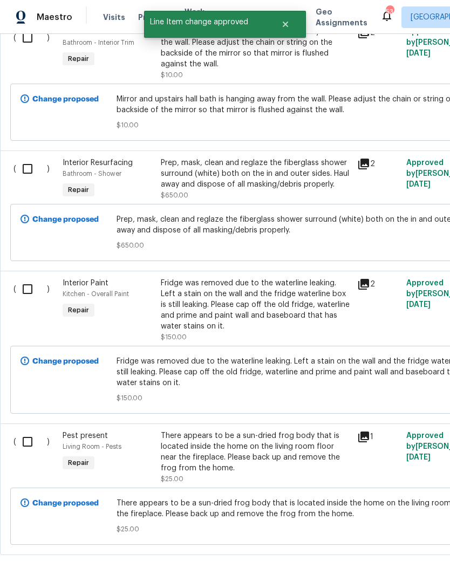
scroll to position [684, 0]
click at [31, 431] on input "checkbox" at bounding box center [31, 442] width 31 height 23
checkbox input "true"
click at [32, 278] on input "checkbox" at bounding box center [31, 289] width 31 height 23
checkbox input "true"
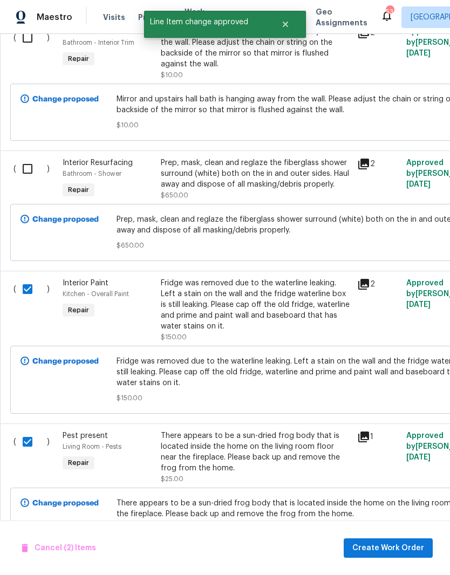
click at [32, 158] on input "checkbox" at bounding box center [31, 169] width 31 height 23
checkbox input "true"
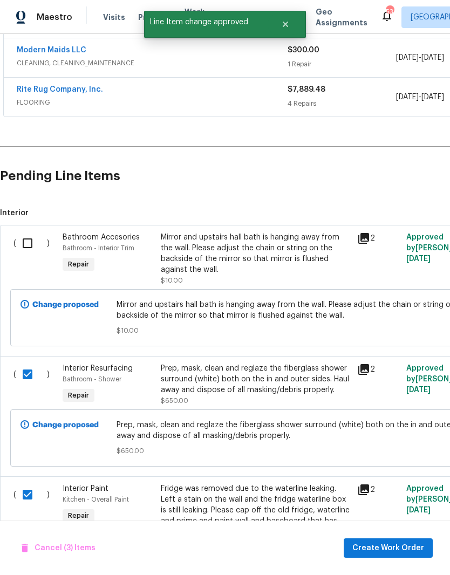
scroll to position [483, 0]
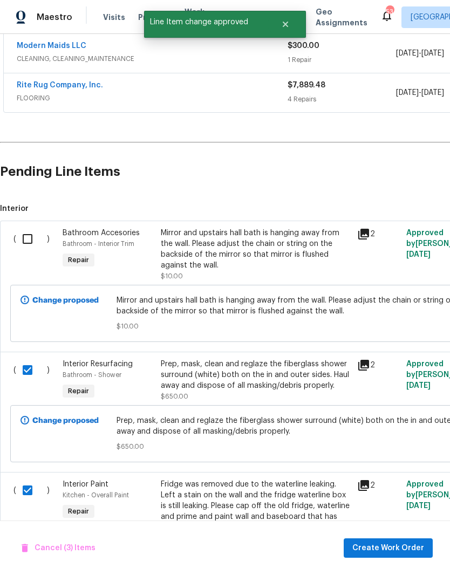
click at [26, 228] on input "checkbox" at bounding box center [31, 239] width 31 height 23
checkbox input "true"
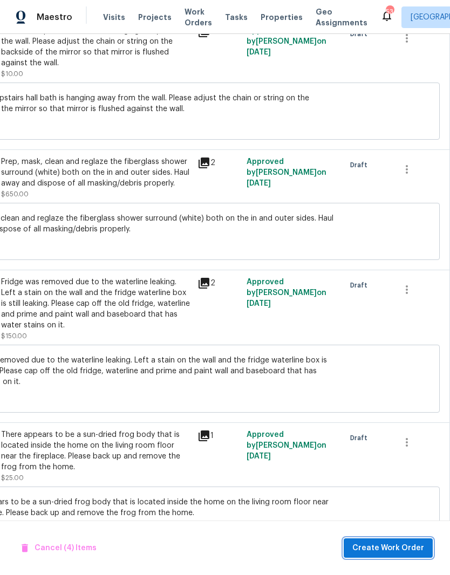
click at [392, 549] on span "Create Work Order" at bounding box center [388, 548] width 72 height 13
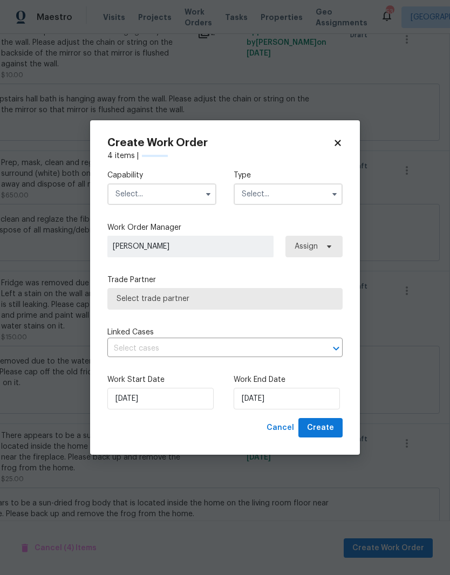
scroll to position [684, 160]
click at [169, 197] on input "text" at bounding box center [161, 195] width 109 height 22
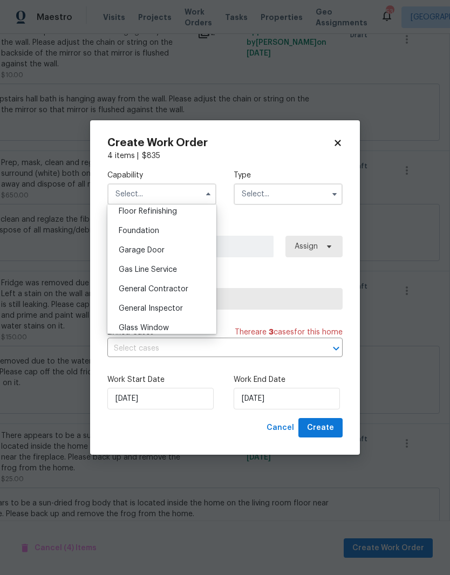
scroll to position [460, 0]
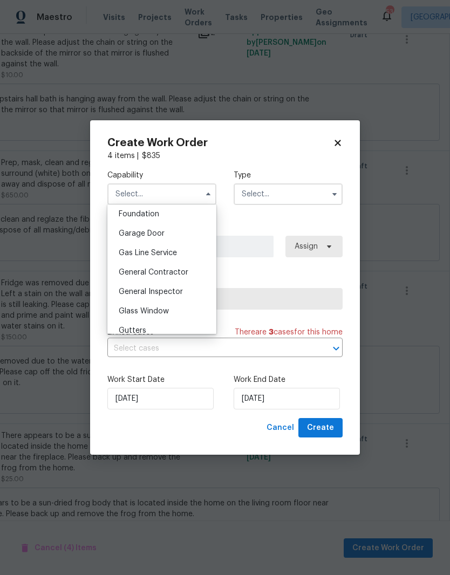
click at [168, 273] on span "General Contractor" at bounding box center [154, 273] width 70 height 8
type input "General Contractor"
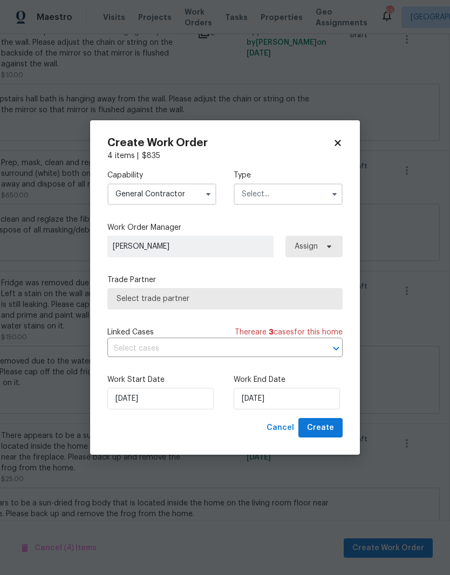
click at [268, 196] on input "text" at bounding box center [288, 195] width 109 height 22
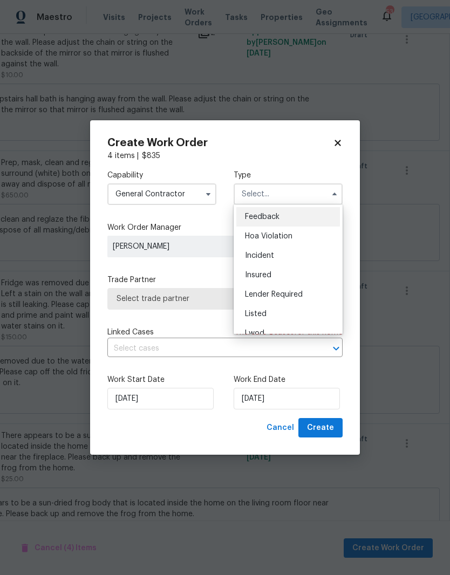
scroll to position [17, 0]
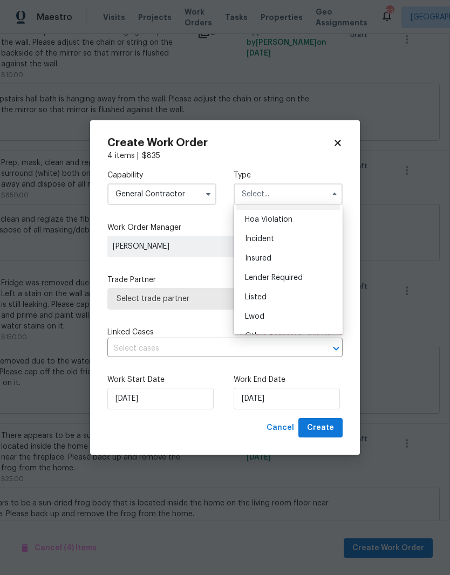
click at [264, 308] on div "Lwod" at bounding box center [288, 316] width 104 height 19
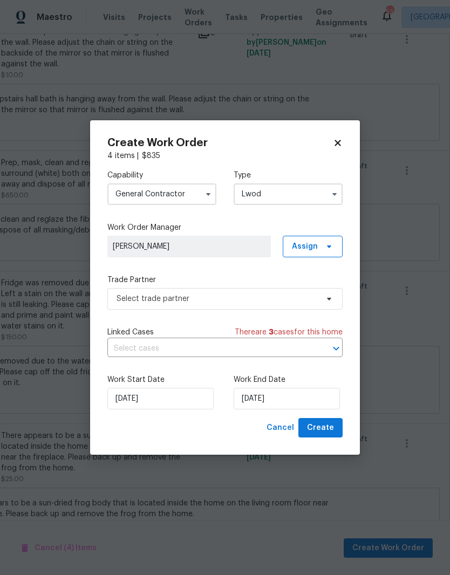
click at [338, 196] on icon "button" at bounding box center [334, 194] width 9 height 9
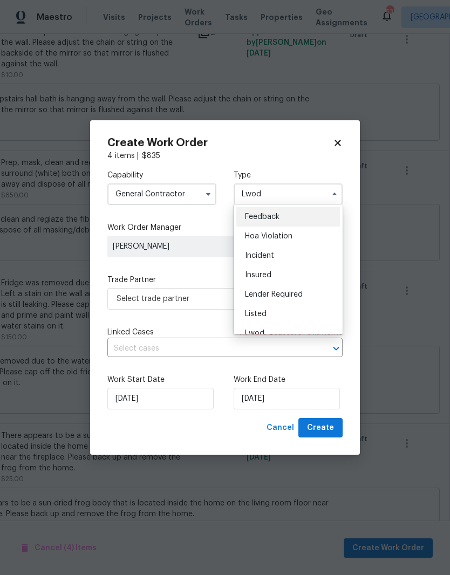
click at [265, 313] on span "Listed" at bounding box center [256, 314] width 22 height 8
type input "Listed"
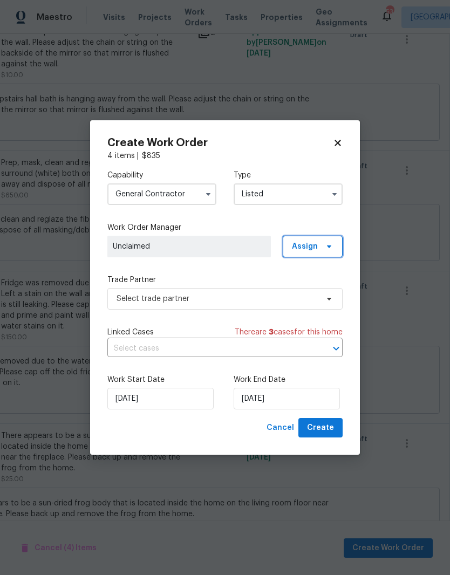
click at [310, 250] on span "Assign" at bounding box center [305, 246] width 26 height 11
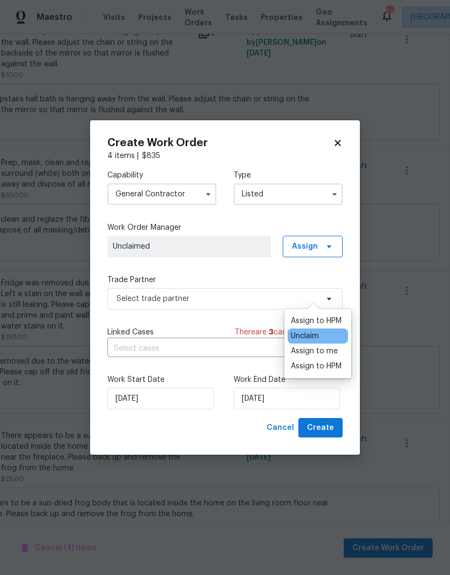
click at [316, 316] on div "Assign to HPM" at bounding box center [316, 321] width 51 height 11
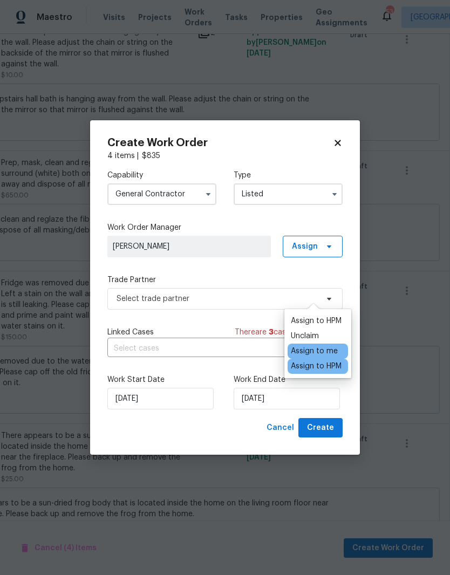
click at [240, 279] on label "Trade Partner" at bounding box center [224, 280] width 235 height 11
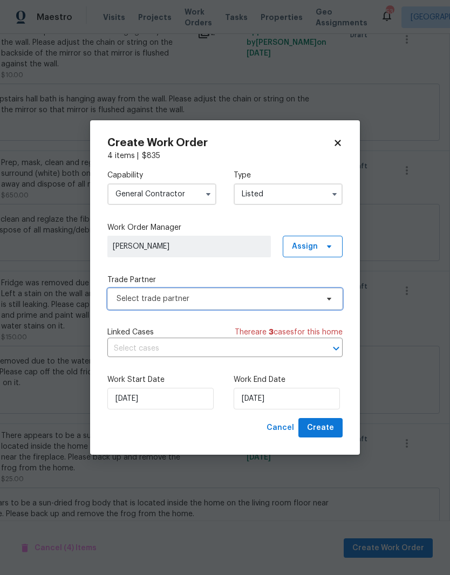
click at [236, 303] on span "Select trade partner" at bounding box center [217, 299] width 201 height 11
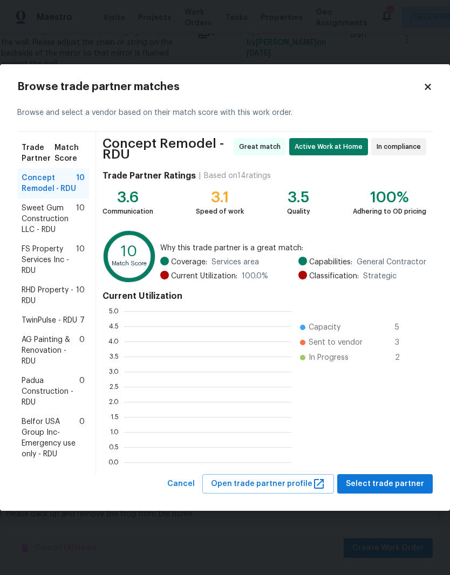
scroll to position [1, 1]
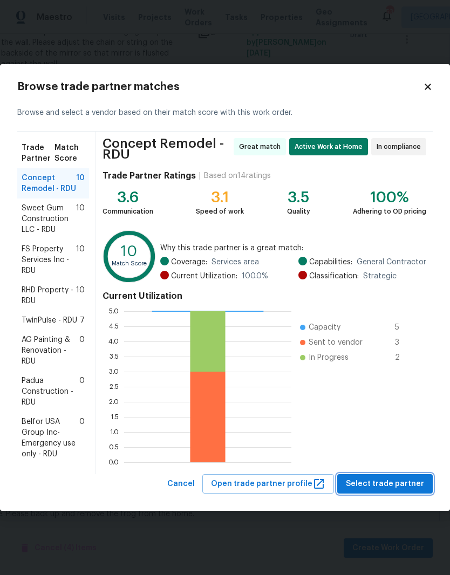
click at [398, 484] on span "Select trade partner" at bounding box center [385, 484] width 78 height 13
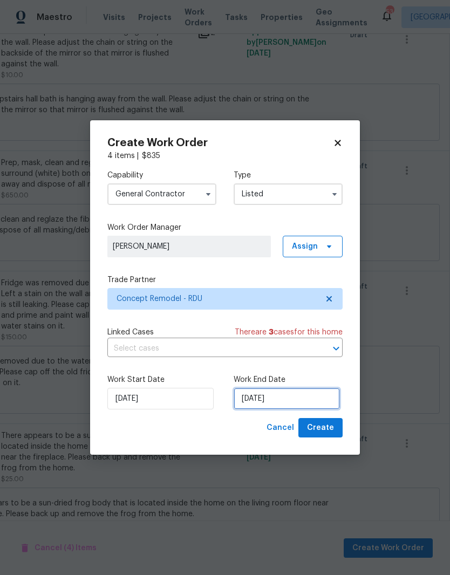
click at [273, 403] on input "[DATE]" at bounding box center [287, 399] width 106 height 22
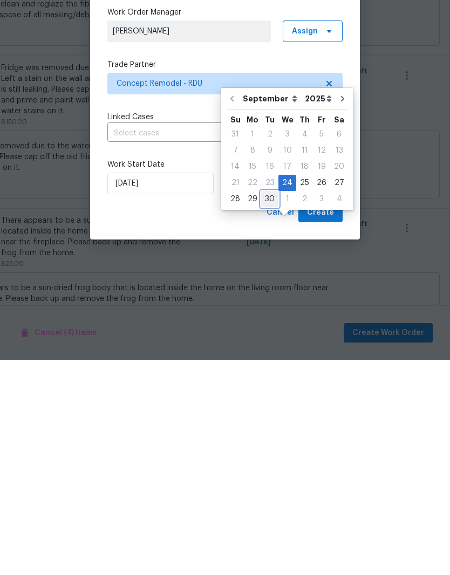
click at [269, 407] on div "30" at bounding box center [269, 414] width 17 height 15
type input "[DATE]"
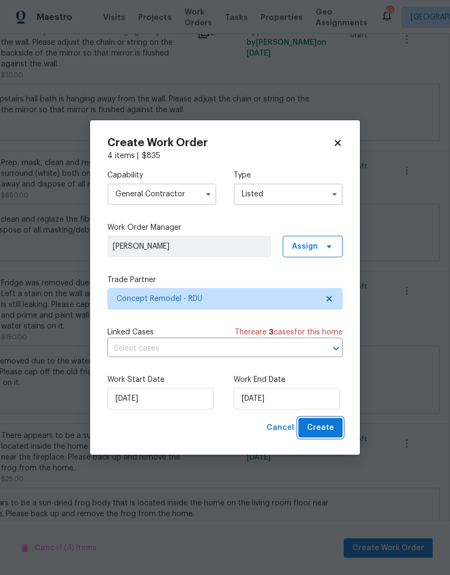
click at [327, 430] on span "Create" at bounding box center [320, 428] width 27 height 13
checkbox input "false"
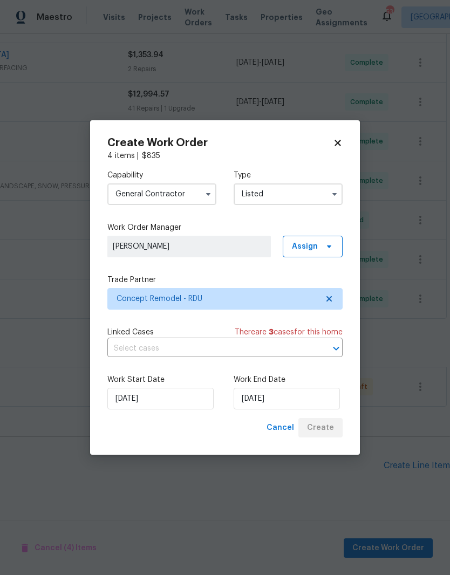
scroll to position [232, 160]
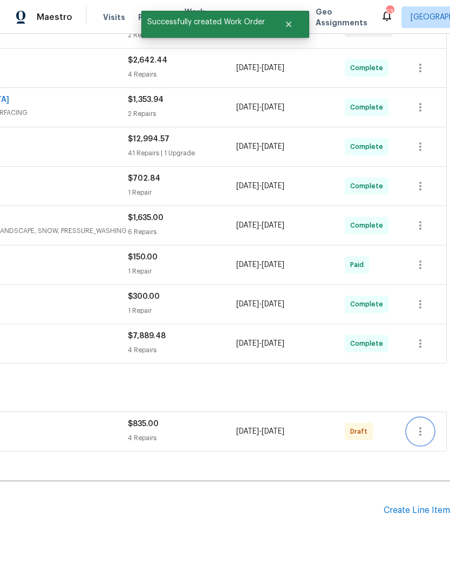
click at [422, 425] on icon "button" at bounding box center [420, 431] width 13 height 13
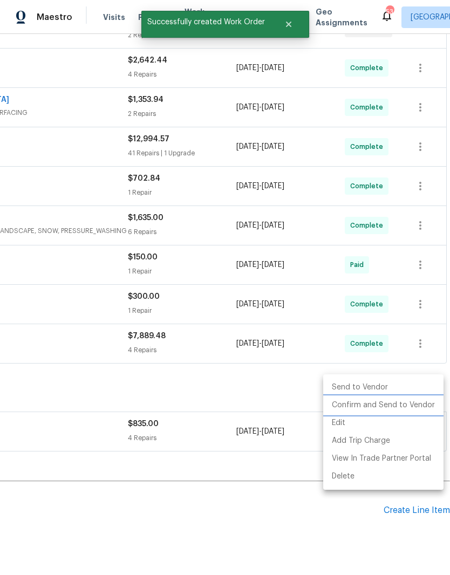
click at [379, 412] on li "Confirm and Send to Vendor" at bounding box center [383, 406] width 120 height 18
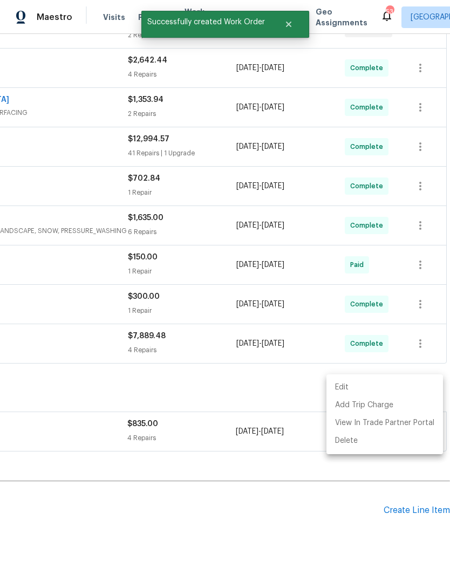
click at [260, 434] on div at bounding box center [225, 287] width 450 height 575
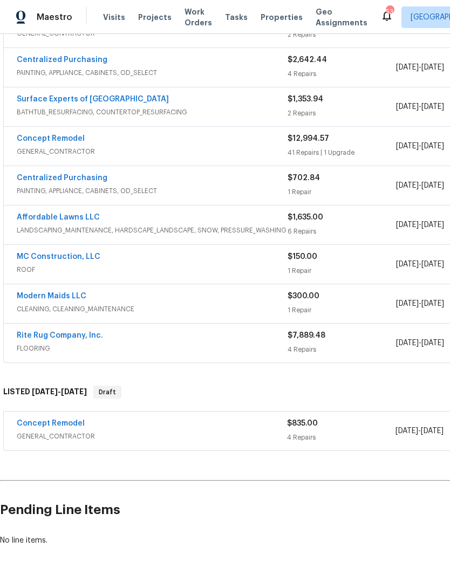
scroll to position [232, 0]
click at [72, 423] on link "Concept Remodel" at bounding box center [51, 424] width 68 height 8
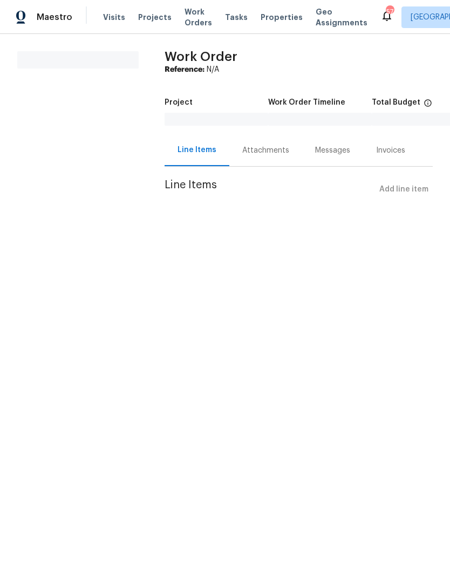
click at [274, 147] on div "Attachments" at bounding box center [265, 150] width 47 height 11
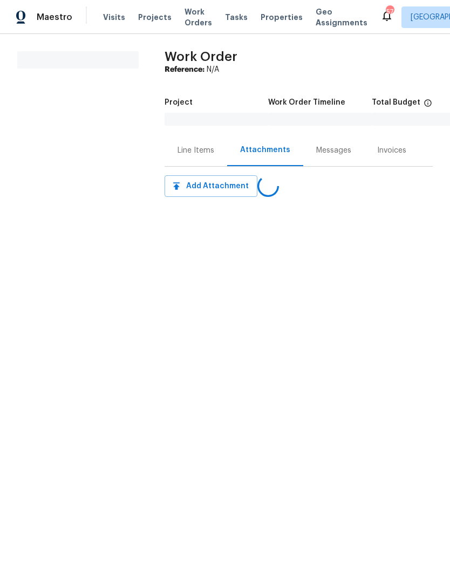
click at [332, 147] on div "Messages" at bounding box center [333, 150] width 35 height 11
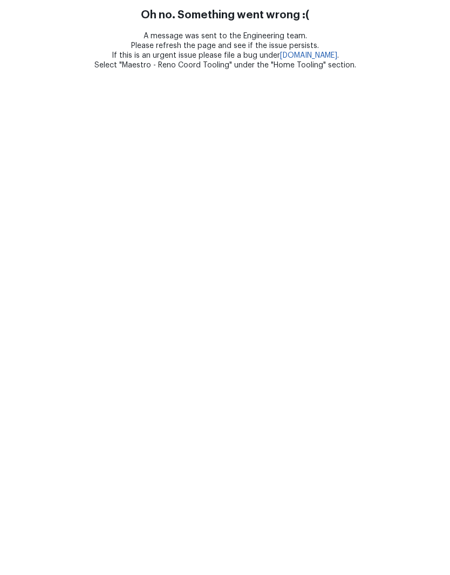
click at [264, 70] on html "Oh no. Something went wrong :( A message was sent to the Engineering team. Plea…" at bounding box center [225, 35] width 450 height 70
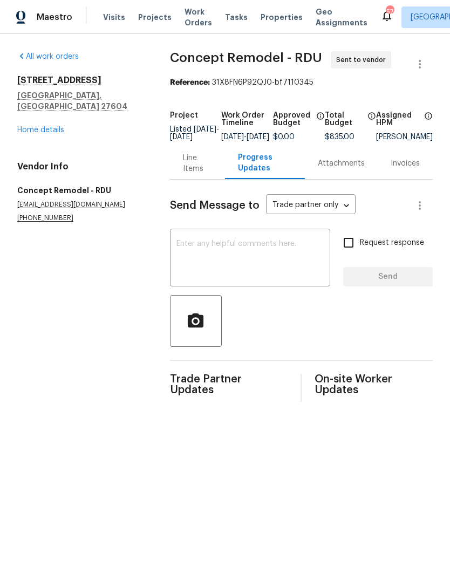
click at [205, 263] on textarea at bounding box center [250, 259] width 147 height 38
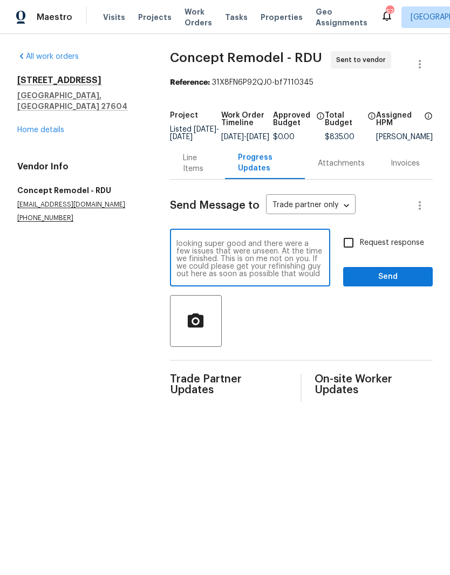
scroll to position [30, 0]
type textarea "Hey team, sorry to add a few more line items to accomplish over at this propert…"
click at [352, 253] on input "Request response" at bounding box center [348, 243] width 23 height 23
checkbox input "true"
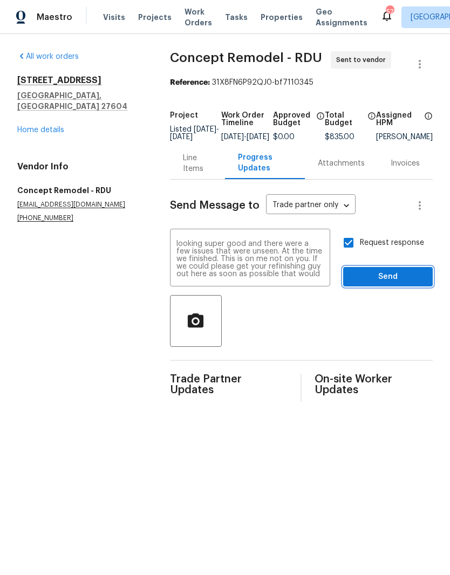
click at [379, 284] on span "Send" at bounding box center [388, 276] width 72 height 13
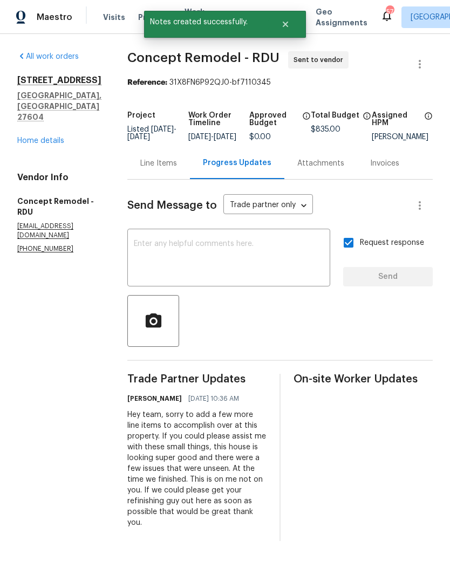
scroll to position [0, 0]
click at [38, 145] on link "Home details" at bounding box center [40, 141] width 47 height 8
